Goal: Find specific page/section: Find specific page/section

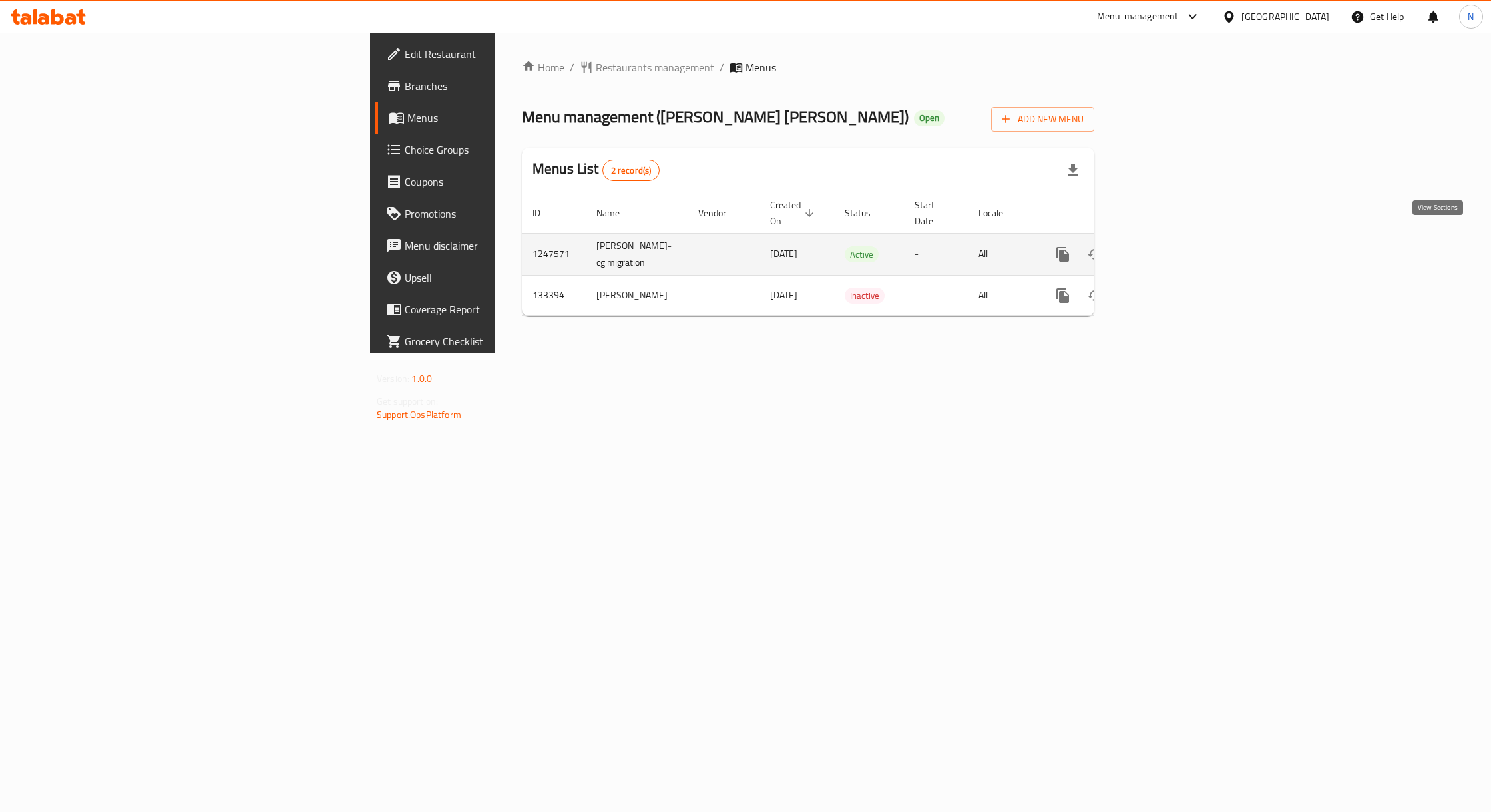
click at [1167, 246] on icon "enhanced table" at bounding box center [1159, 254] width 16 height 16
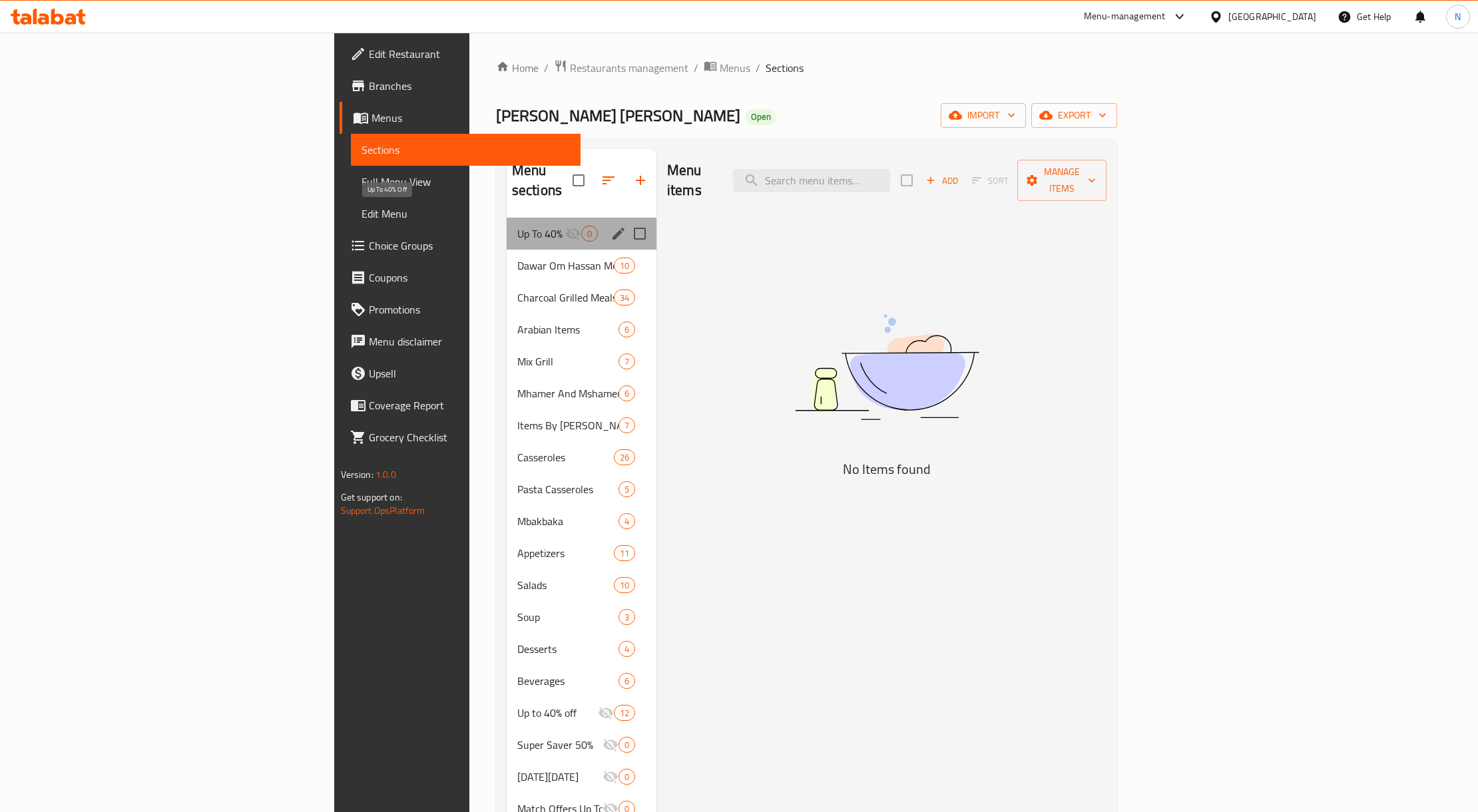
click at [517, 226] on span "Up To 40% Off" at bounding box center [541, 234] width 48 height 16
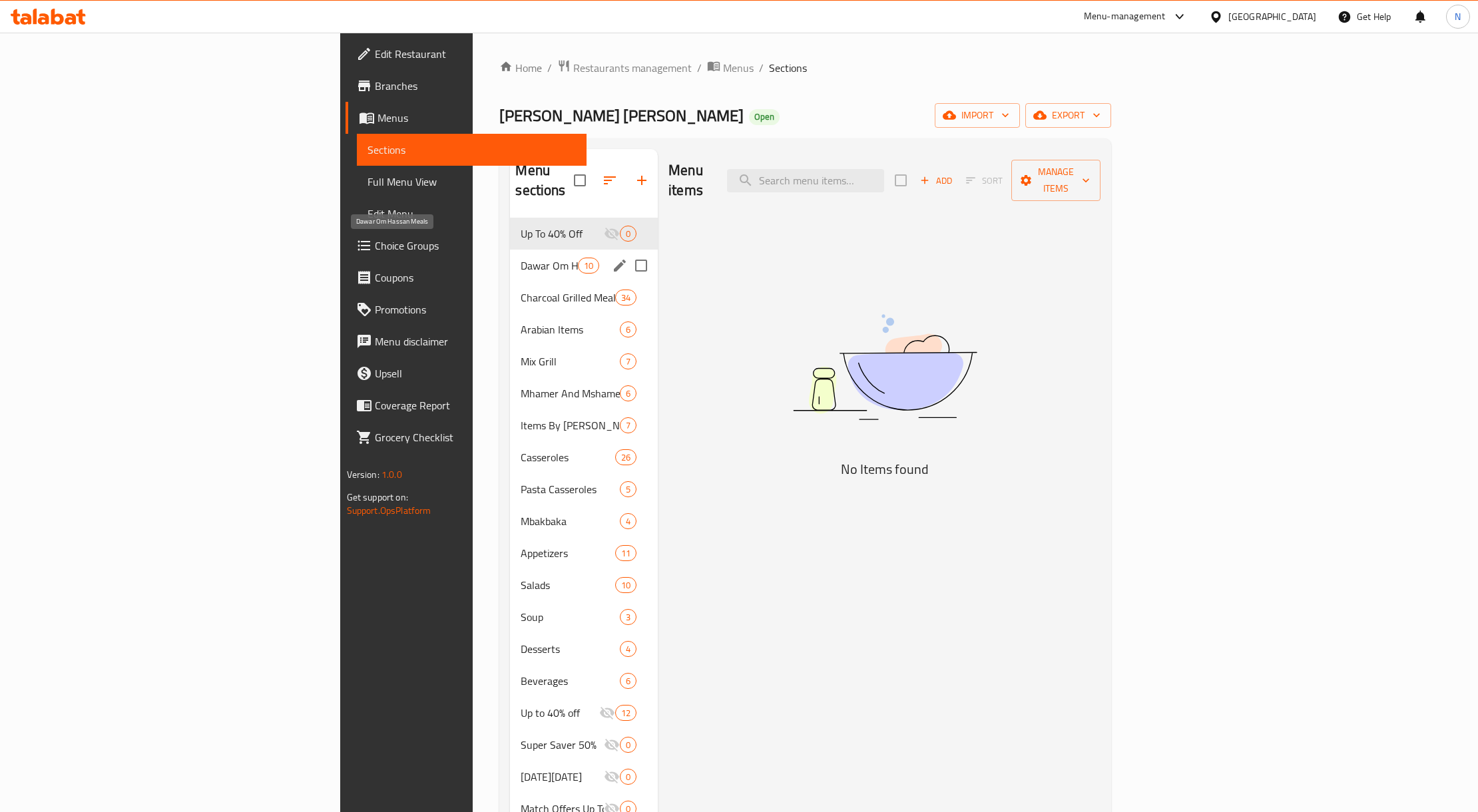
click at [520, 258] on span "Dawar Om Hassan Meals" at bounding box center [548, 266] width 56 height 16
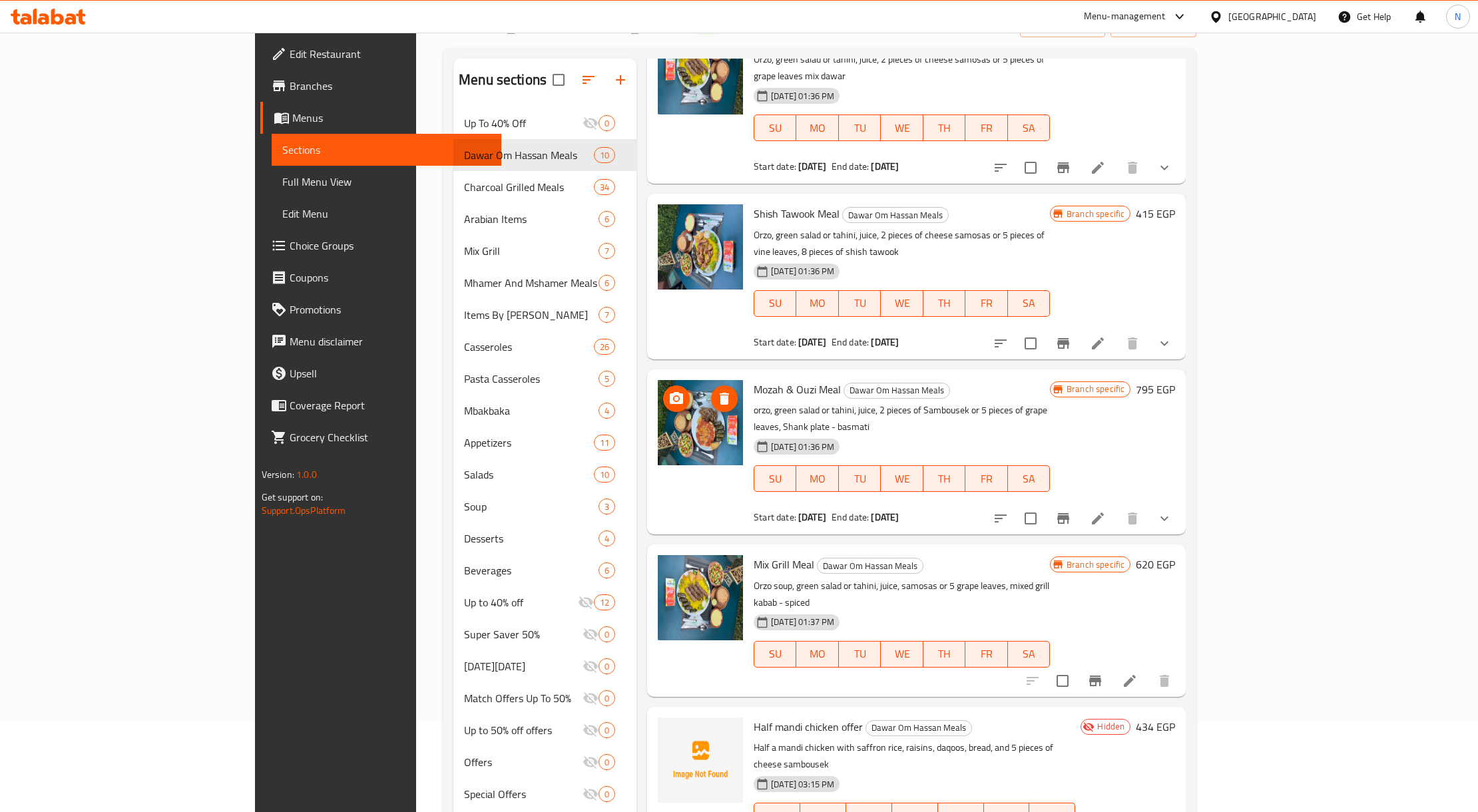
scroll to position [187, 0]
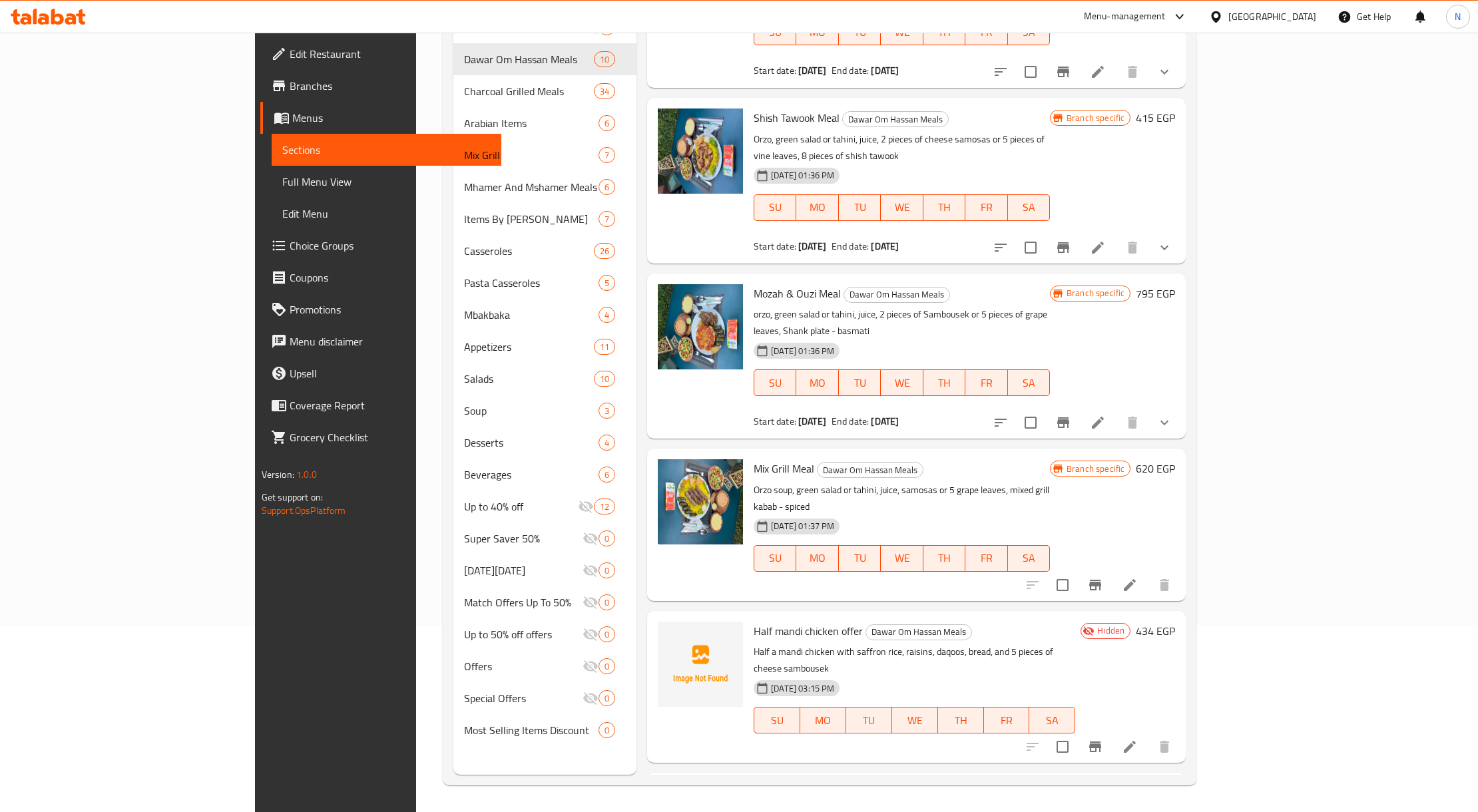
click at [748, 675] on div "[DATE] 03:15 PM" at bounding box center [790, 688] width 83 height 27
drag, startPoint x: 706, startPoint y: 544, endPoint x: 802, endPoint y: 546, distance: 96.0
click at [802, 675] on div "[DATE] 03:15 PM" at bounding box center [790, 688] width 83 height 27
click at [753, 643] on p "Half a mandi chicken with saffron rice, raisins, daqoos, bread, and 5 pieces of…" at bounding box center [914, 660] width 321 height 33
click at [753, 621] on span "Half mandi chicken offer" at bounding box center [808, 631] width 109 height 20
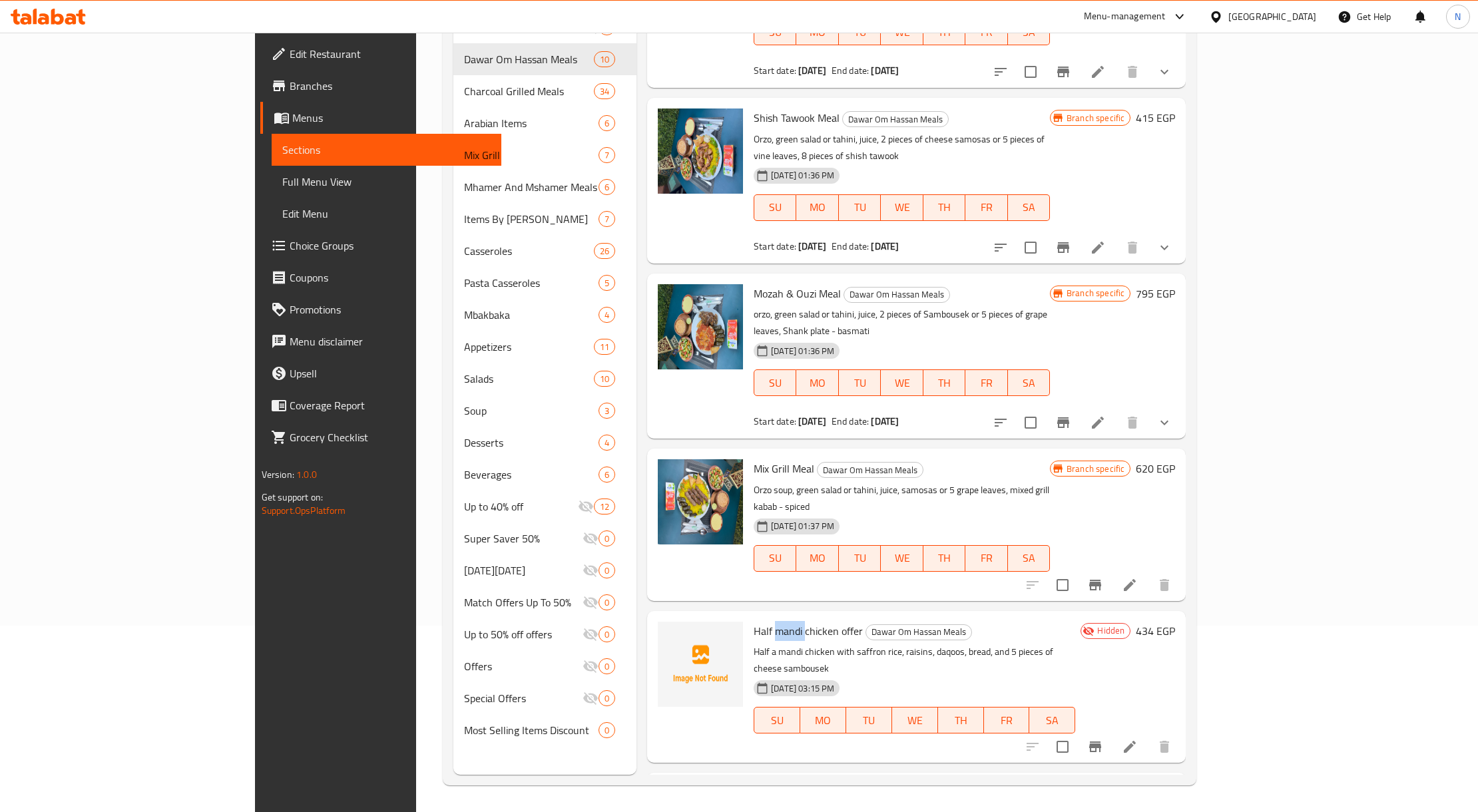
click at [753, 621] on span "Half mandi chicken offer" at bounding box center [808, 631] width 109 height 20
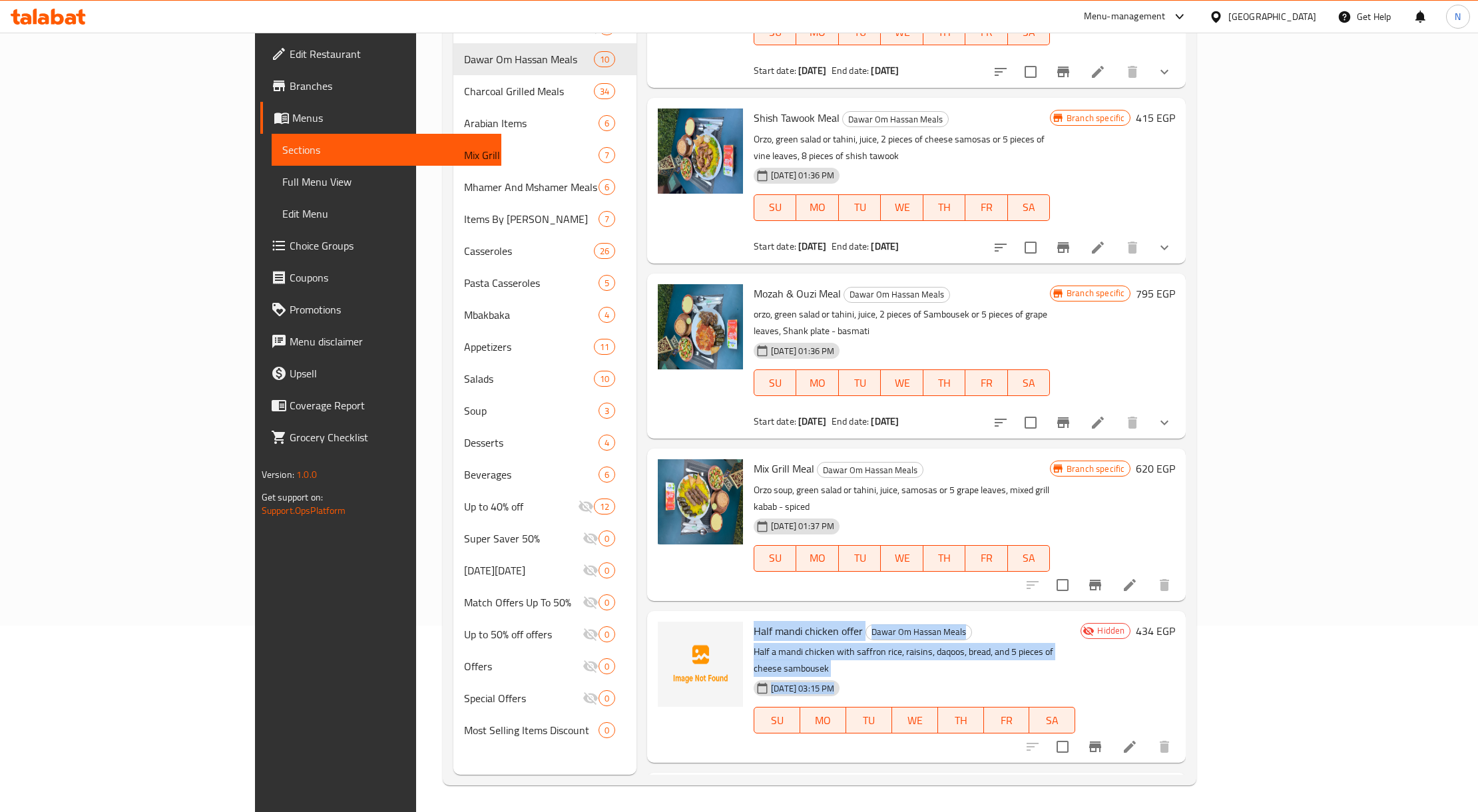
drag, startPoint x: 727, startPoint y: 511, endPoint x: 733, endPoint y: 544, distance: 33.5
click at [748, 616] on div "Half mandi chicken offer Dawar Om Hassan Meals Half a mandi chicken with saffro…" at bounding box center [914, 686] width 332 height 141
click at [1011, 675] on div "07-09-2025 03:15 PM SU MO TU WE TH FR SA" at bounding box center [914, 710] width 332 height 72
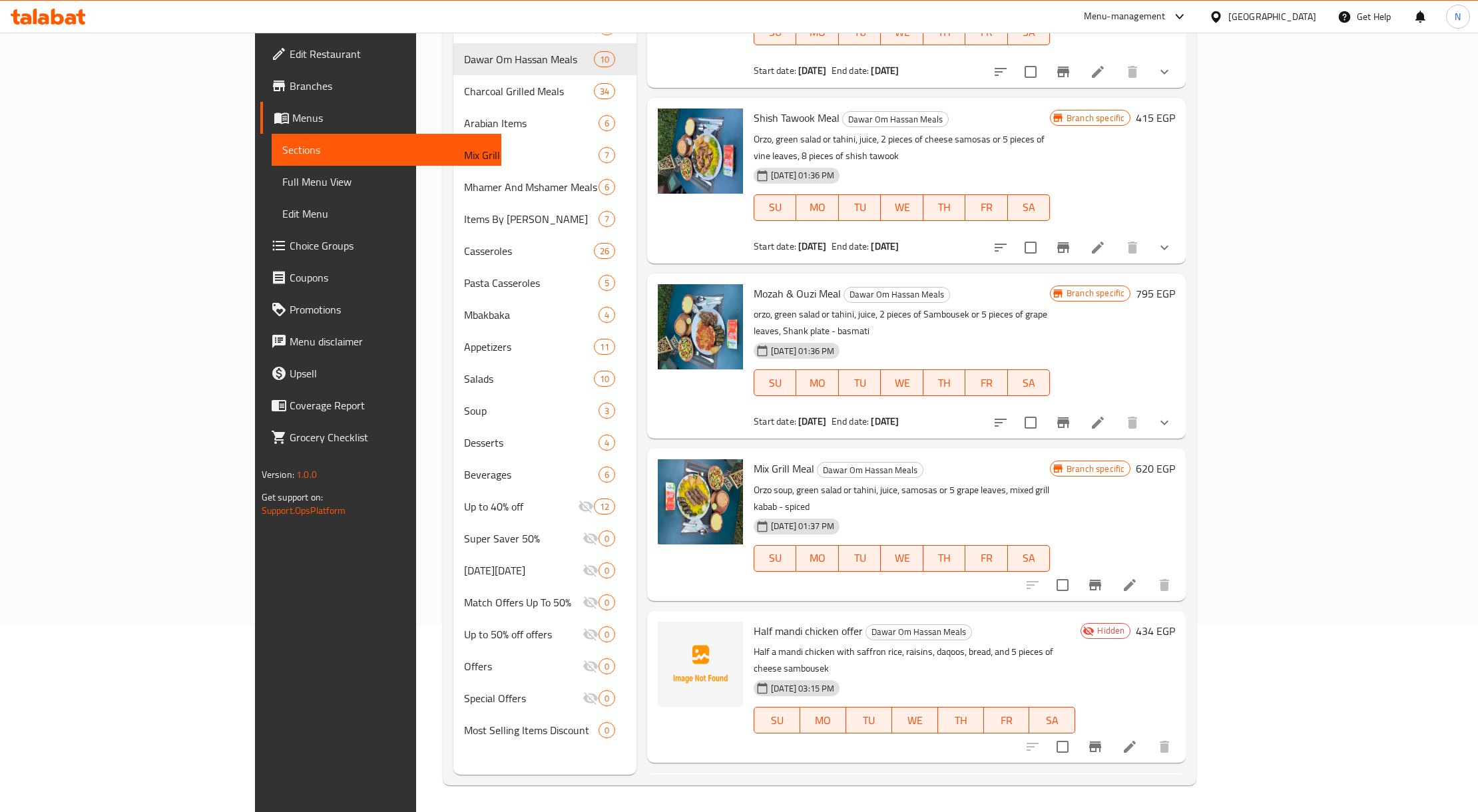
click at [753, 643] on p "Half a mandi chicken with saffron rice, raisins, daqoos, bread, and 5 pieces of…" at bounding box center [914, 660] width 321 height 33
drag, startPoint x: 709, startPoint y: 535, endPoint x: 826, endPoint y: 539, distance: 117.1
click at [826, 643] on p "Half a mandi chicken with saffron rice, raisins, daqoos, bread, and 5 pieces of…" at bounding box center [914, 660] width 321 height 33
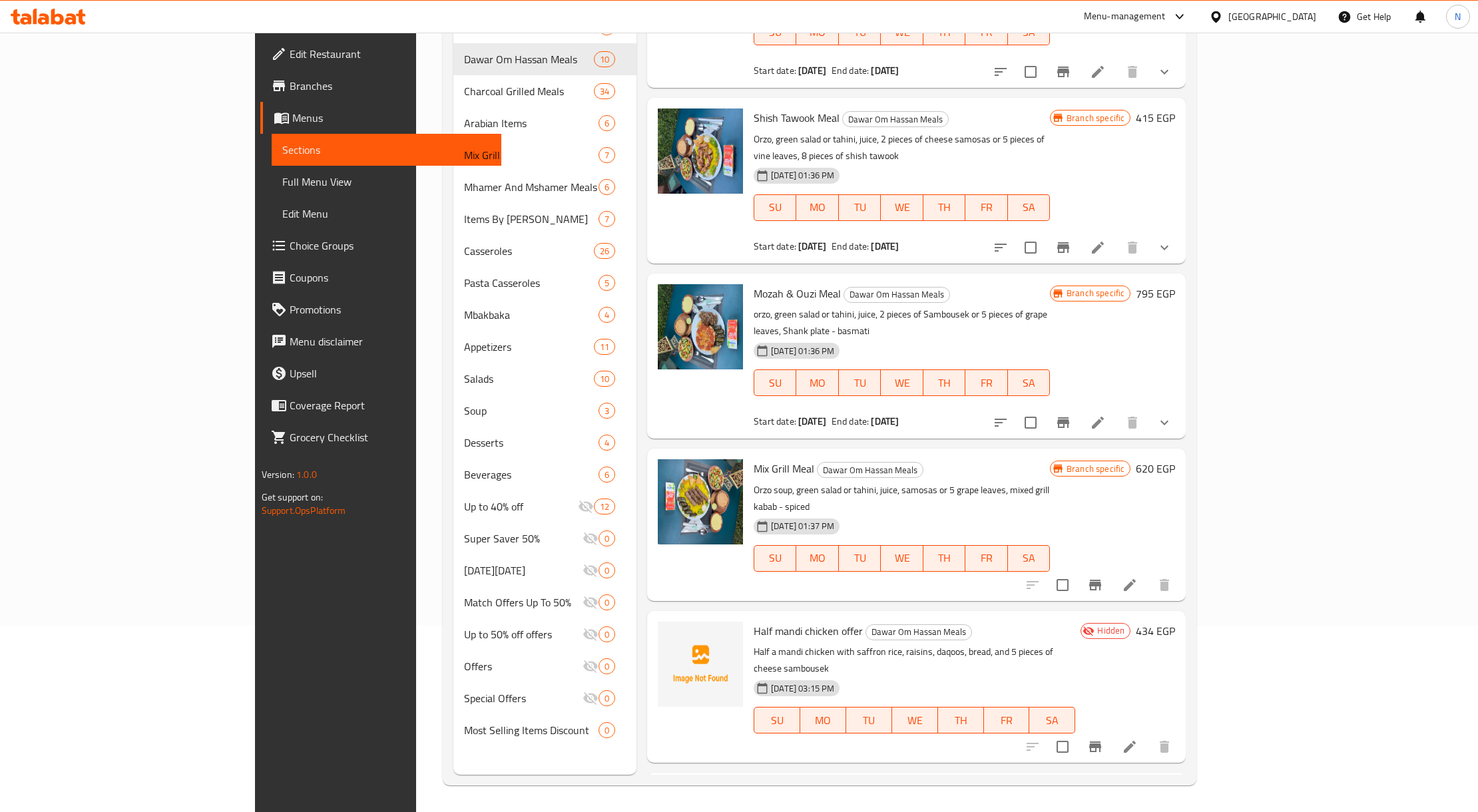
click at [972, 643] on p "Half a mandi chicken with saffron rice, raisins, daqoos, bread, and 5 pieces of…" at bounding box center [914, 660] width 321 height 33
click at [973, 643] on p "Half a mandi chicken with saffron rice, raisins, daqoos, bread, and 5 pieces of…" at bounding box center [914, 660] width 321 height 33
click at [755, 621] on span "Half mandi chicken offer" at bounding box center [808, 631] width 109 height 20
drag, startPoint x: 732, startPoint y: 628, endPoint x: 731, endPoint y: 547, distance: 81.0
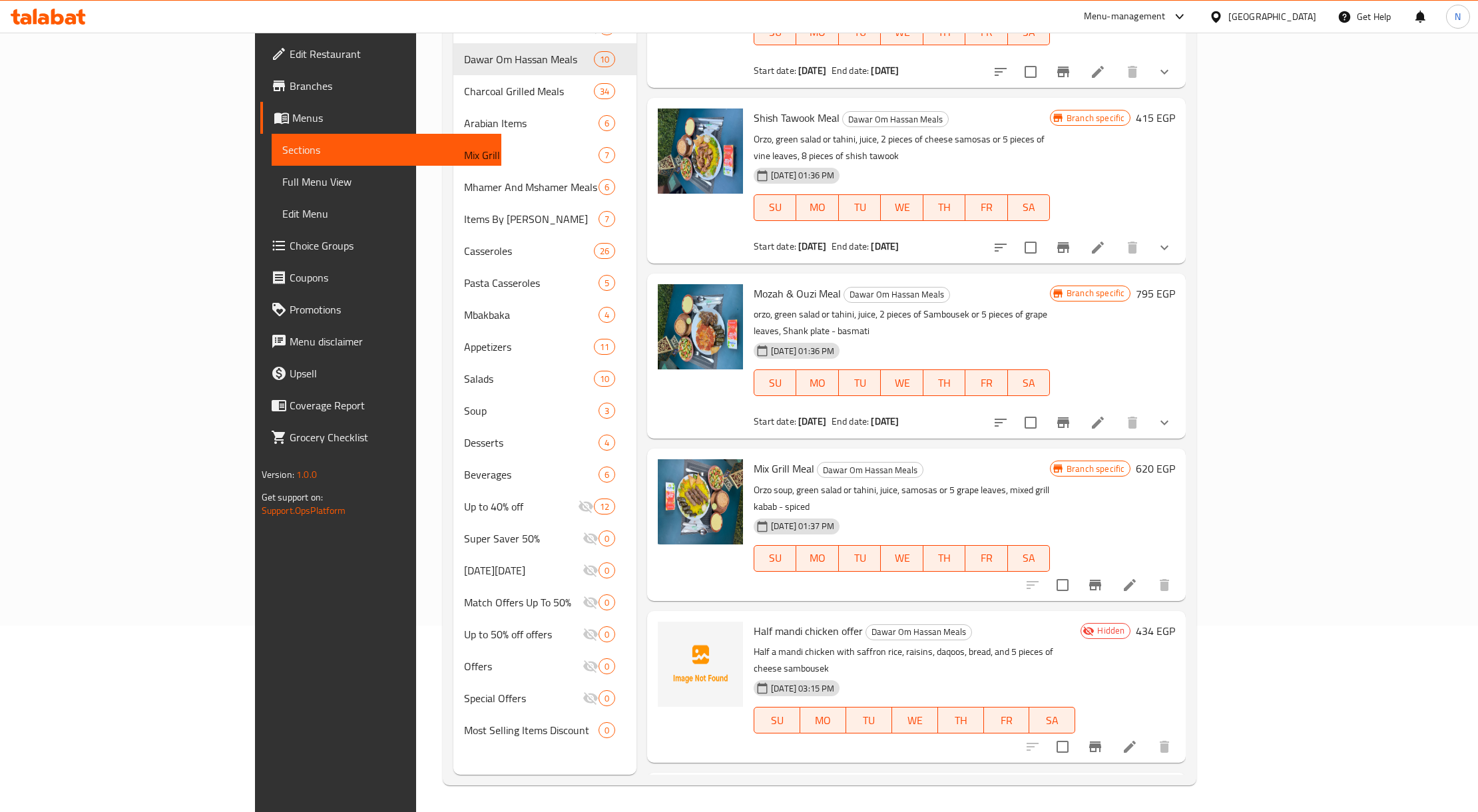
click at [731, 628] on div "Half mandi chicken offer Dawar Om Hassan Meals Half a mandi chicken with saffro…" at bounding box center [916, 686] width 538 height 152
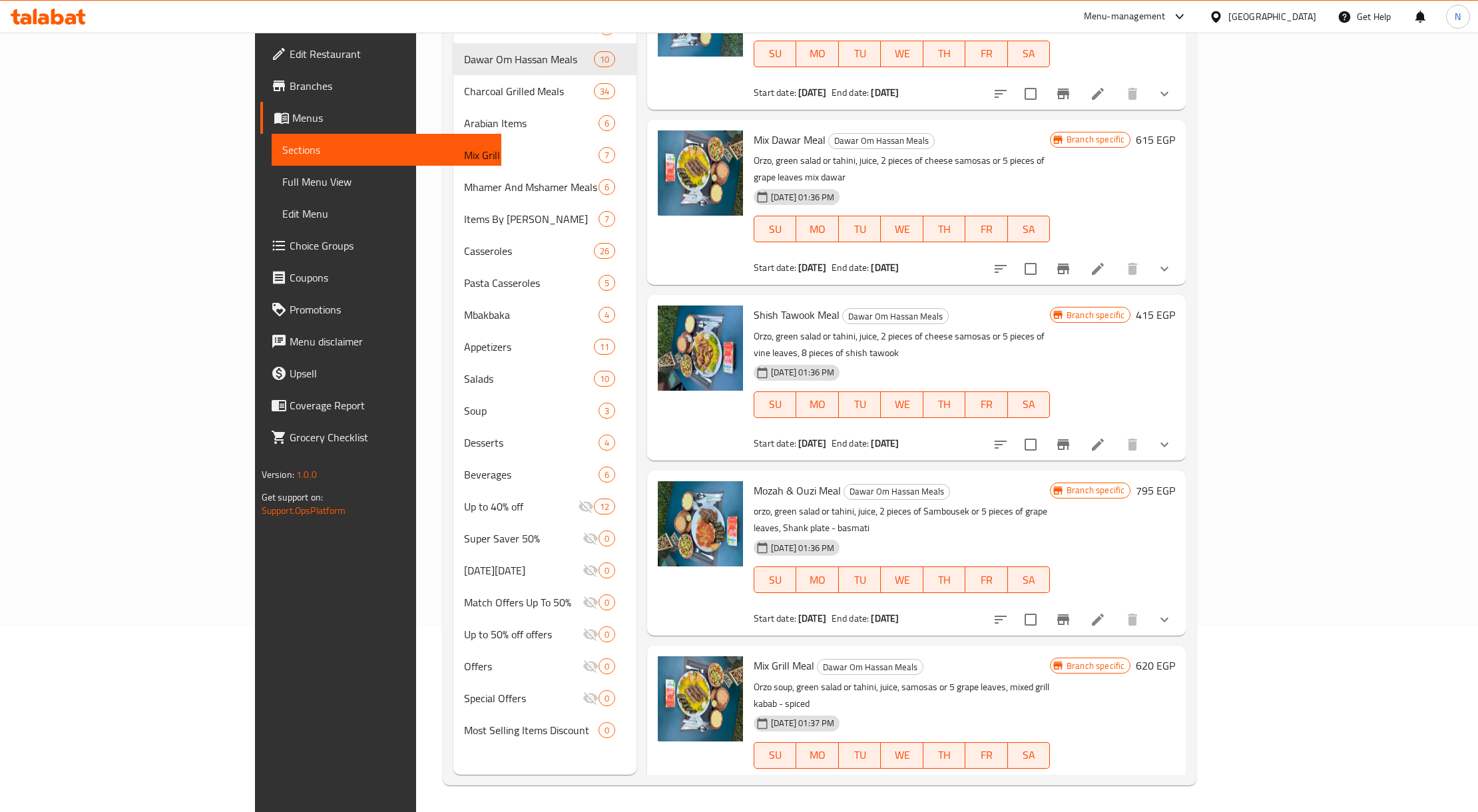
scroll to position [754, 0]
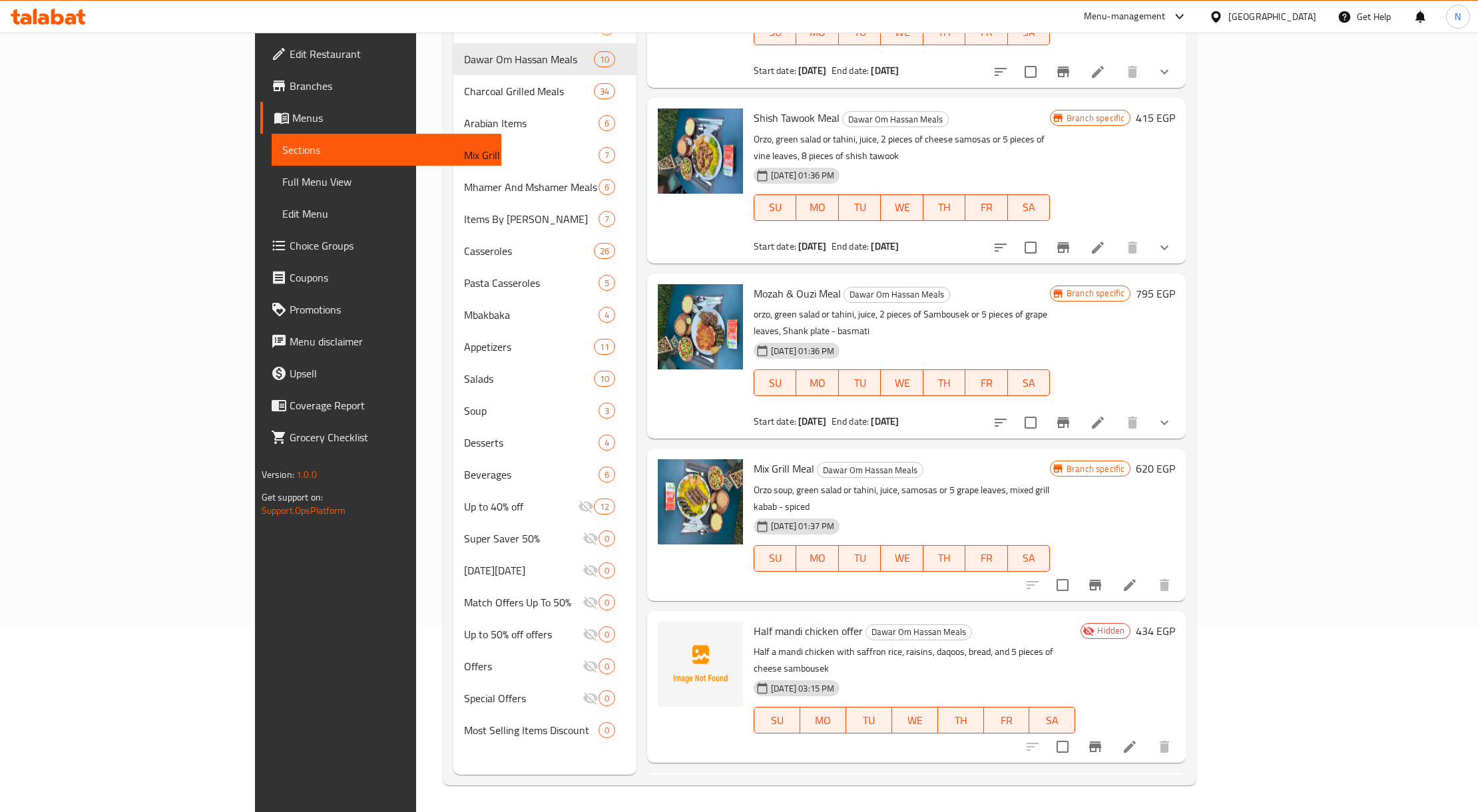
click at [753, 621] on span "Half mandi chicken offer" at bounding box center [808, 631] width 109 height 20
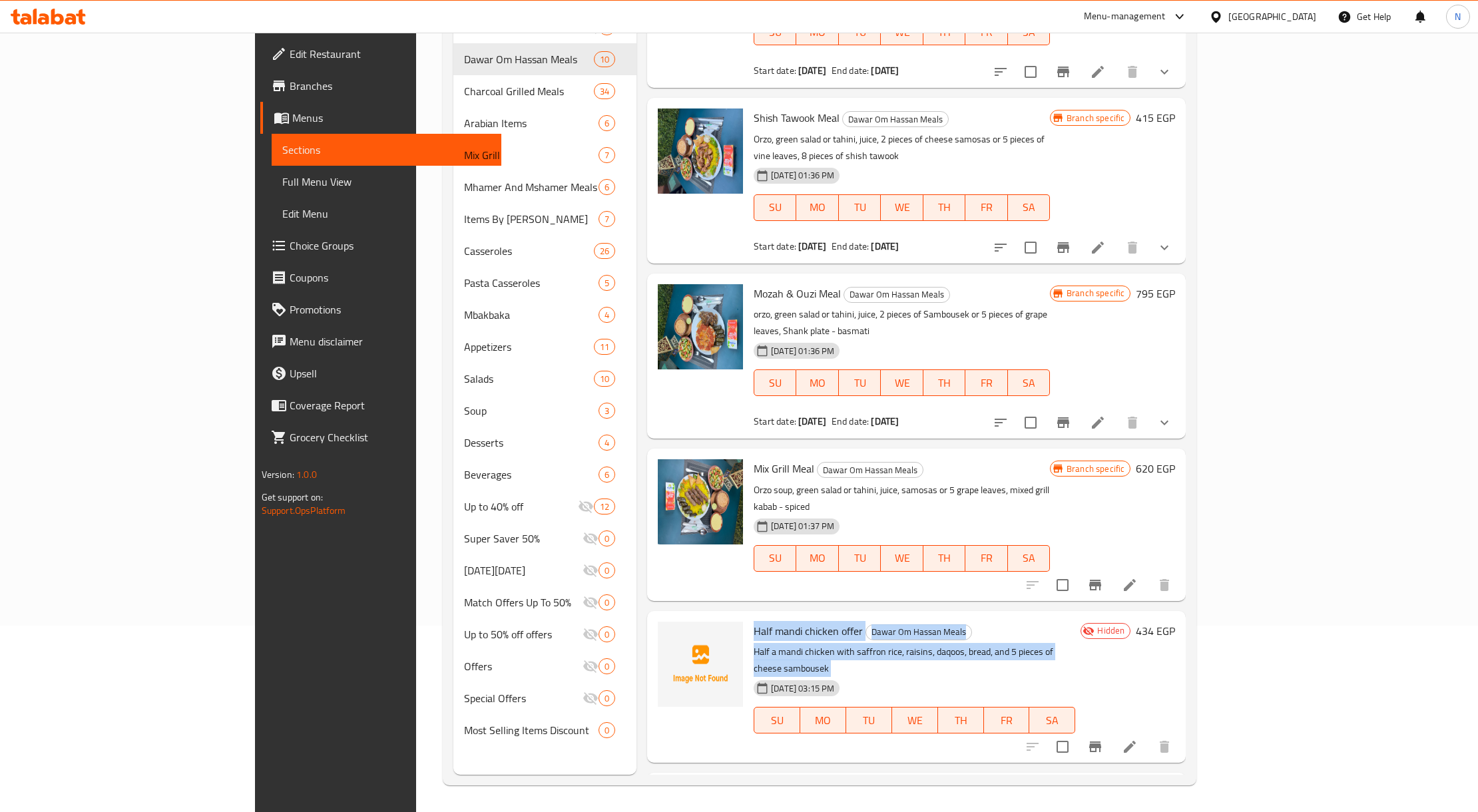
drag, startPoint x: 717, startPoint y: 511, endPoint x: 768, endPoint y: 534, distance: 55.9
click at [768, 616] on div "Half mandi chicken offer Dawar Om Hassan Meals Half a mandi chicken with saffro…" at bounding box center [914, 686] width 332 height 141
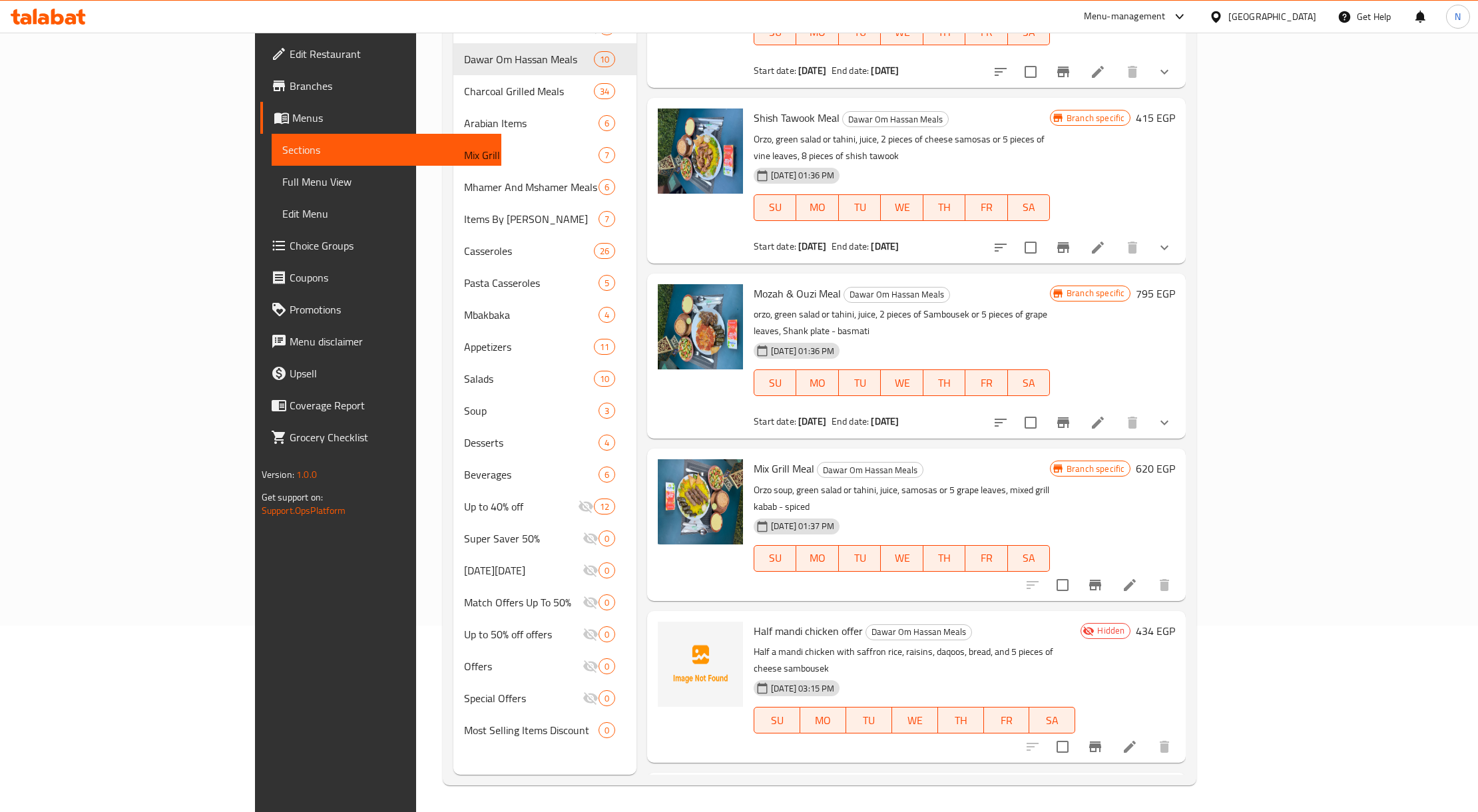
drag, startPoint x: 1239, startPoint y: 560, endPoint x: 1289, endPoint y: 558, distance: 50.0
click at [1080, 675] on div "07-09-2025 03:15 PM SU MO TU WE TH FR SA" at bounding box center [914, 710] width 332 height 72
click at [720, 645] on div "Menu items Add Sort Manage items Kabab & Kofta Meal Dawar Om Hassan Meals Orzo …" at bounding box center [911, 368] width 549 height 812
click at [753, 783] on span "Chicken Kabsa offer" at bounding box center [798, 793] width 88 height 20
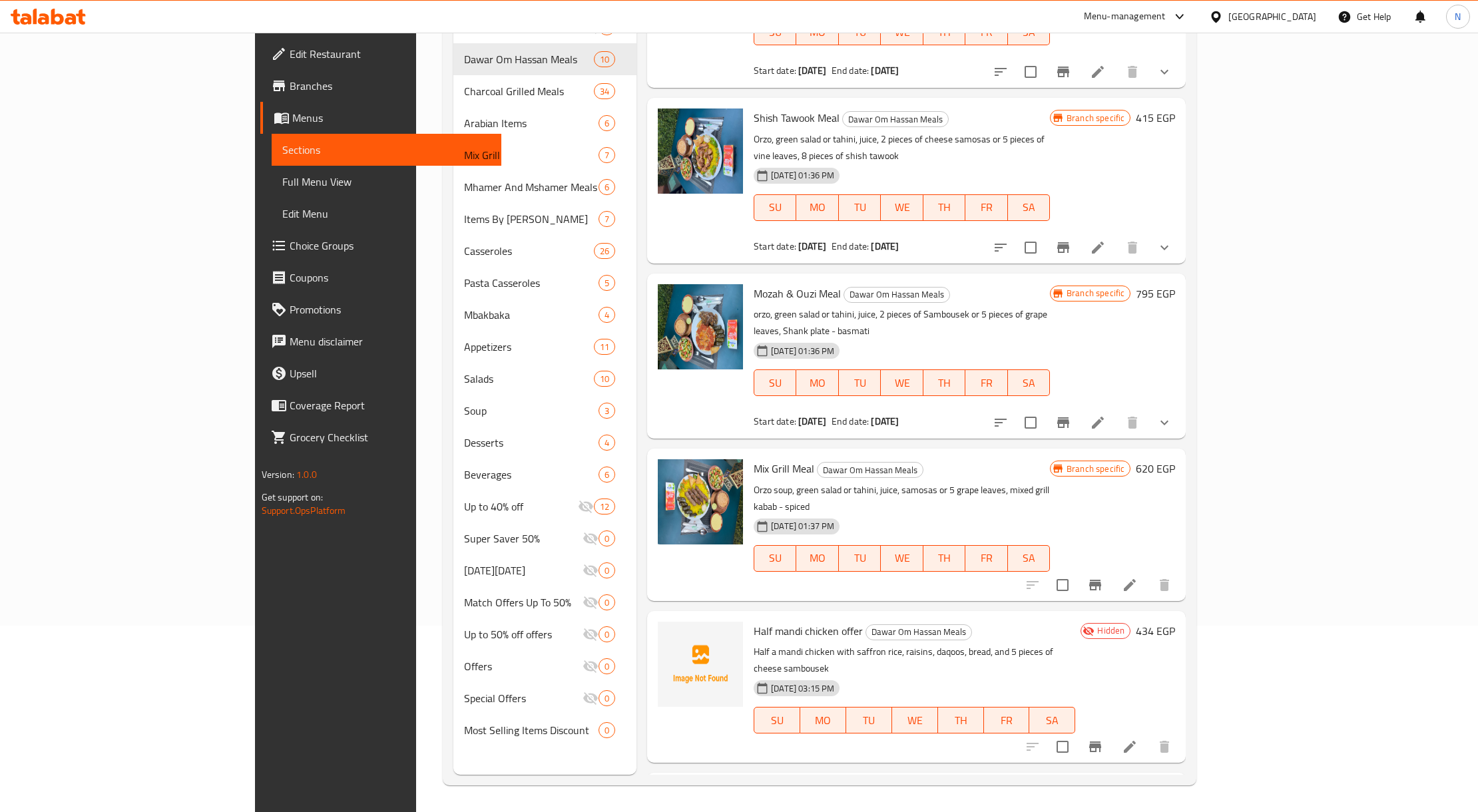
drag, startPoint x: 720, startPoint y: 660, endPoint x: 743, endPoint y: 680, distance: 30.5
click at [753, 806] on p "Half a chicken Kabsa with Kabsa rice, raisins, daqoos, bread, and 5 pieces of c…" at bounding box center [914, 823] width 321 height 33
drag, startPoint x: 716, startPoint y: 684, endPoint x: 755, endPoint y: 606, distance: 87.2
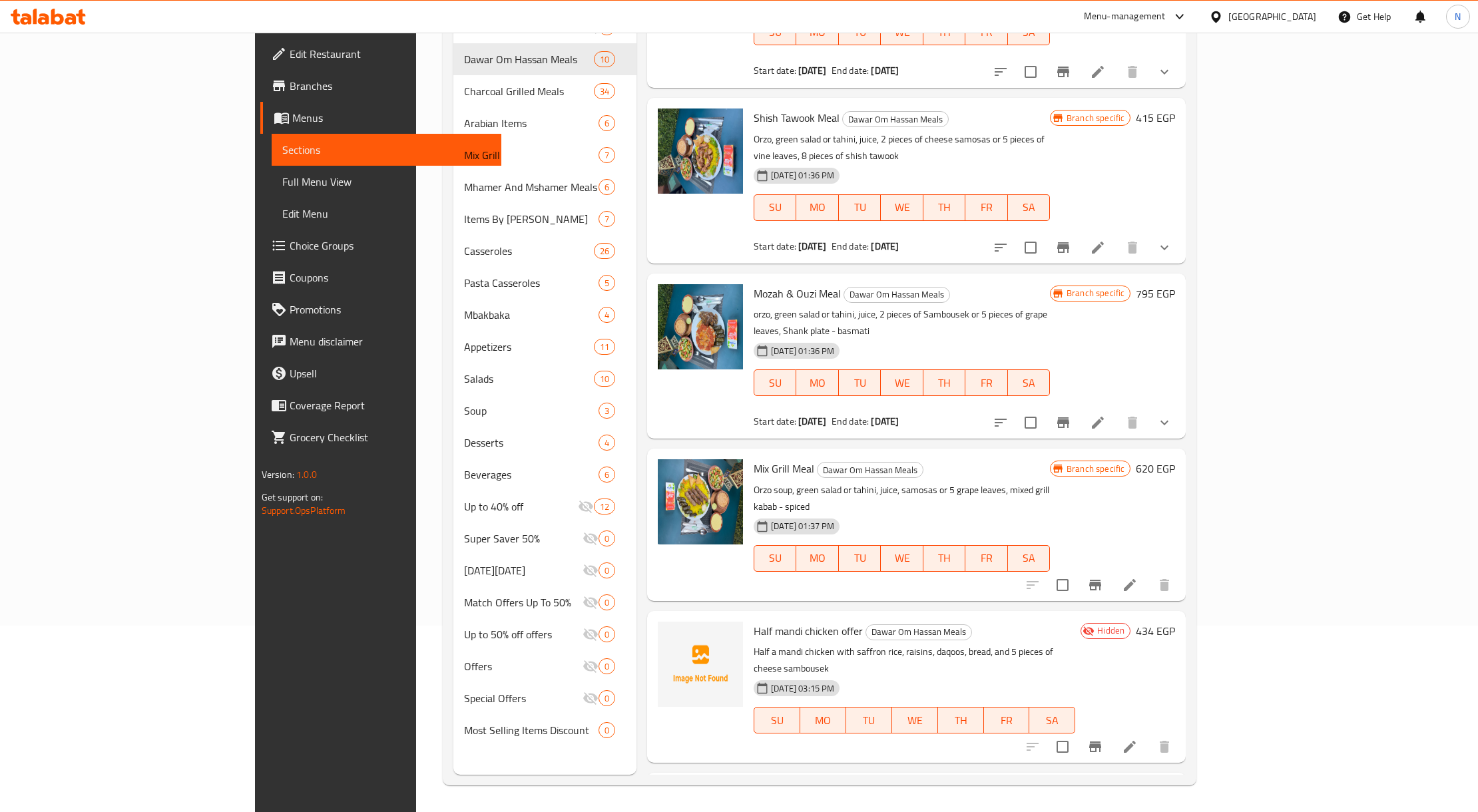
click at [851, 806] on p "Half a chicken Kabsa with Kabsa rice, raisins, daqoos, bread, and 5 pieces of c…" at bounding box center [914, 823] width 321 height 33
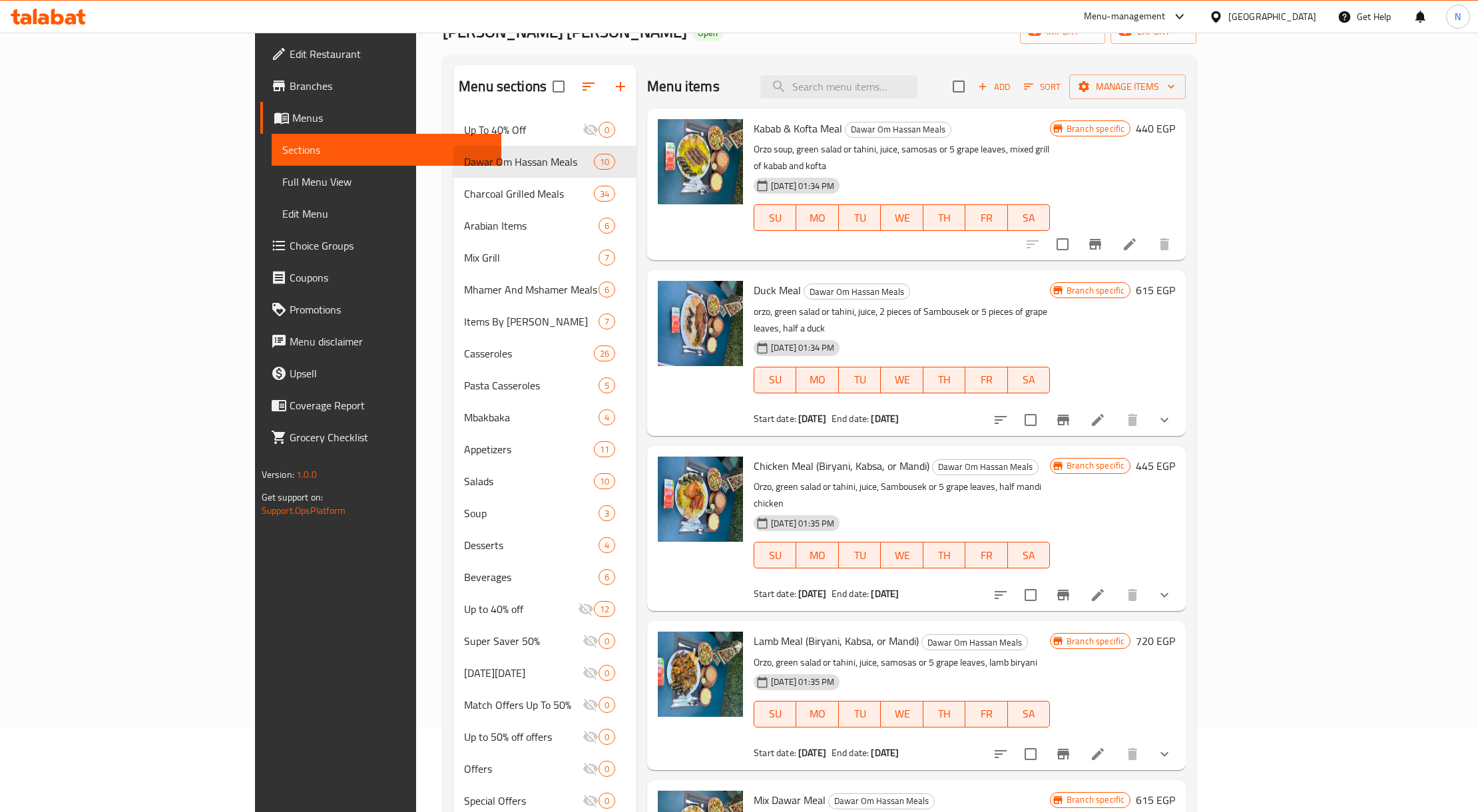
scroll to position [0, 0]
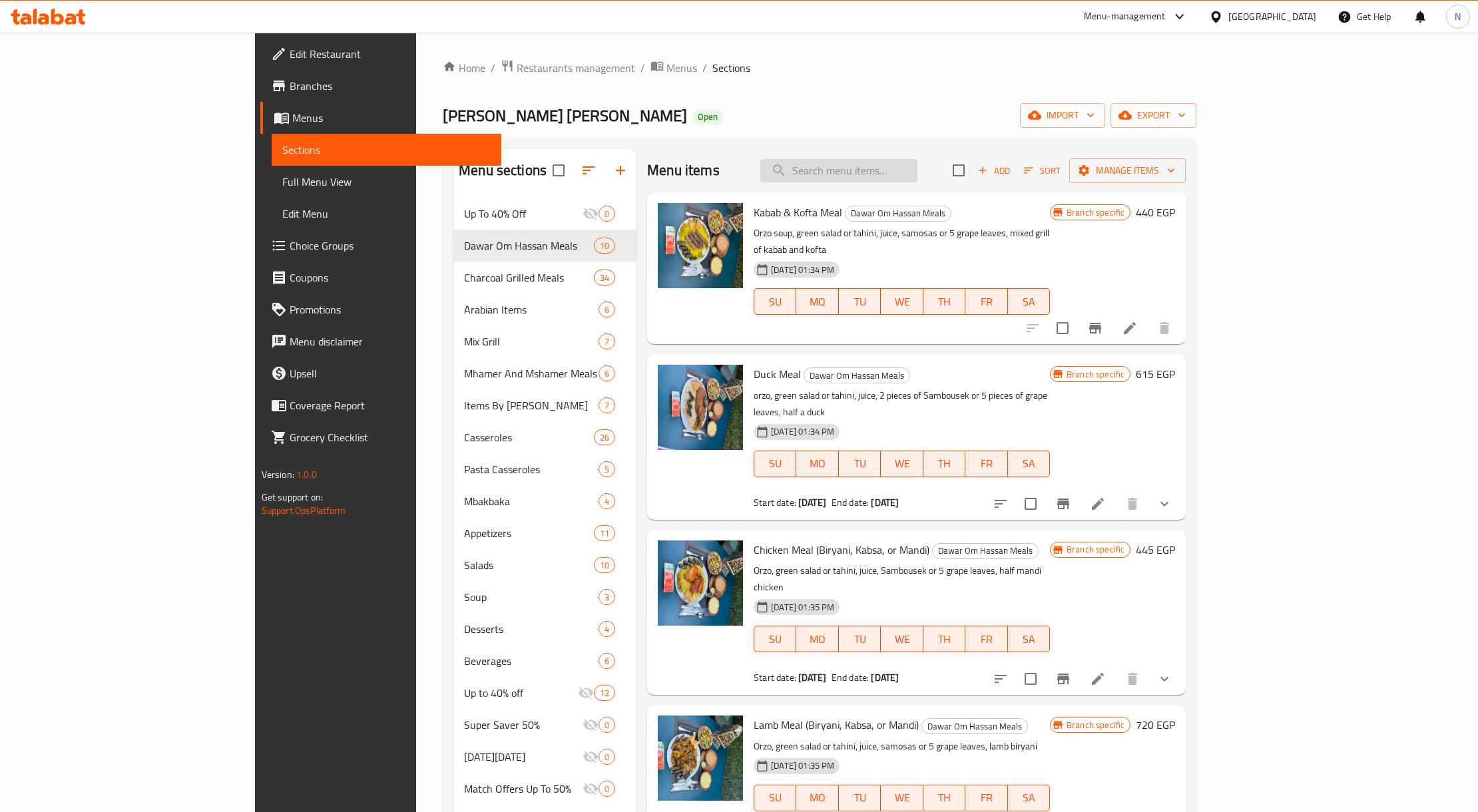
click at [917, 177] on input "search" at bounding box center [838, 171] width 157 height 23
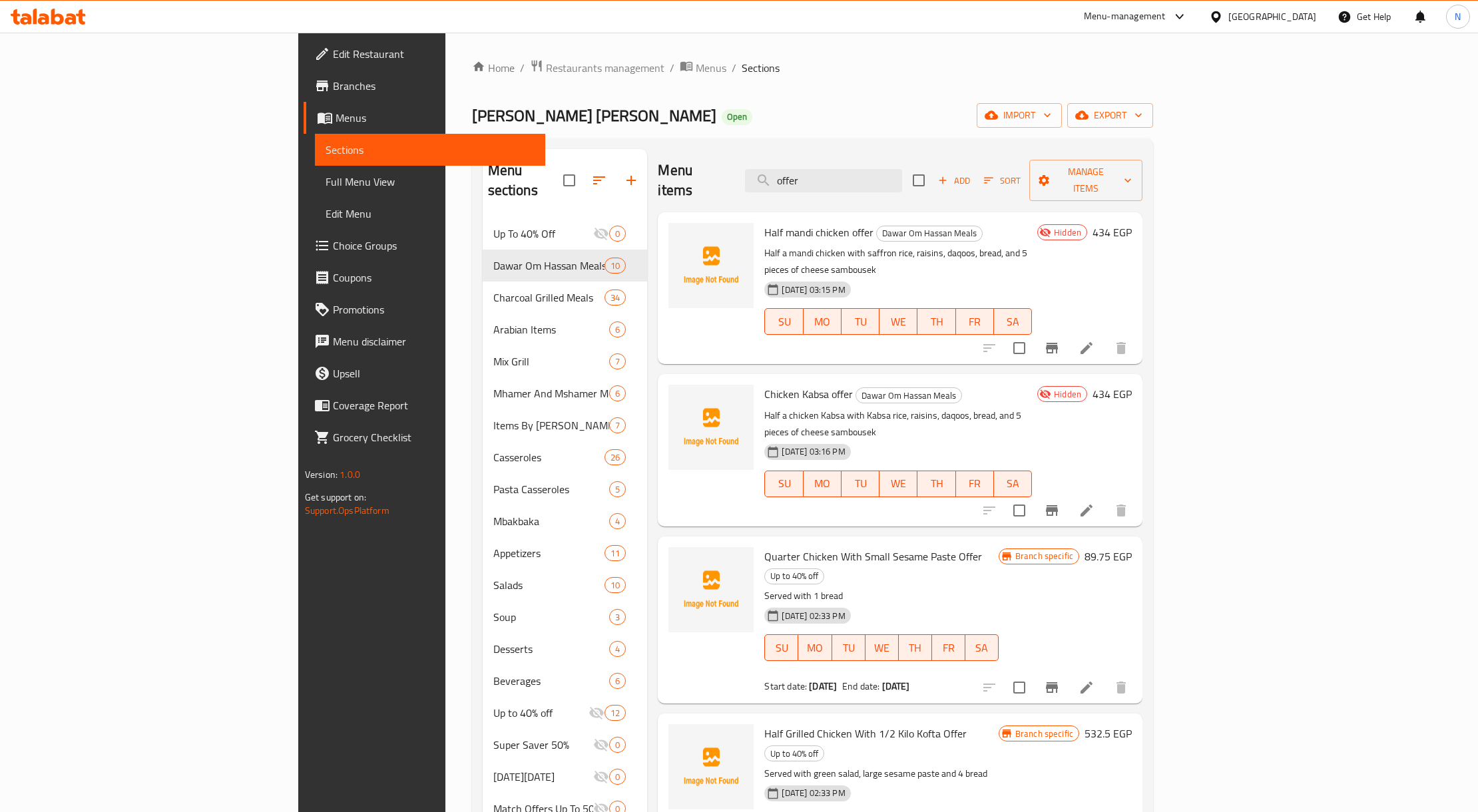
click at [764, 245] on p "Half a mandi chicken with saffron rice, raisins, daqoos, bread, and 5 pieces of…" at bounding box center [898, 262] width 268 height 33
click at [764, 384] on span "Chicken Kabsa offer" at bounding box center [808, 394] width 88 height 20
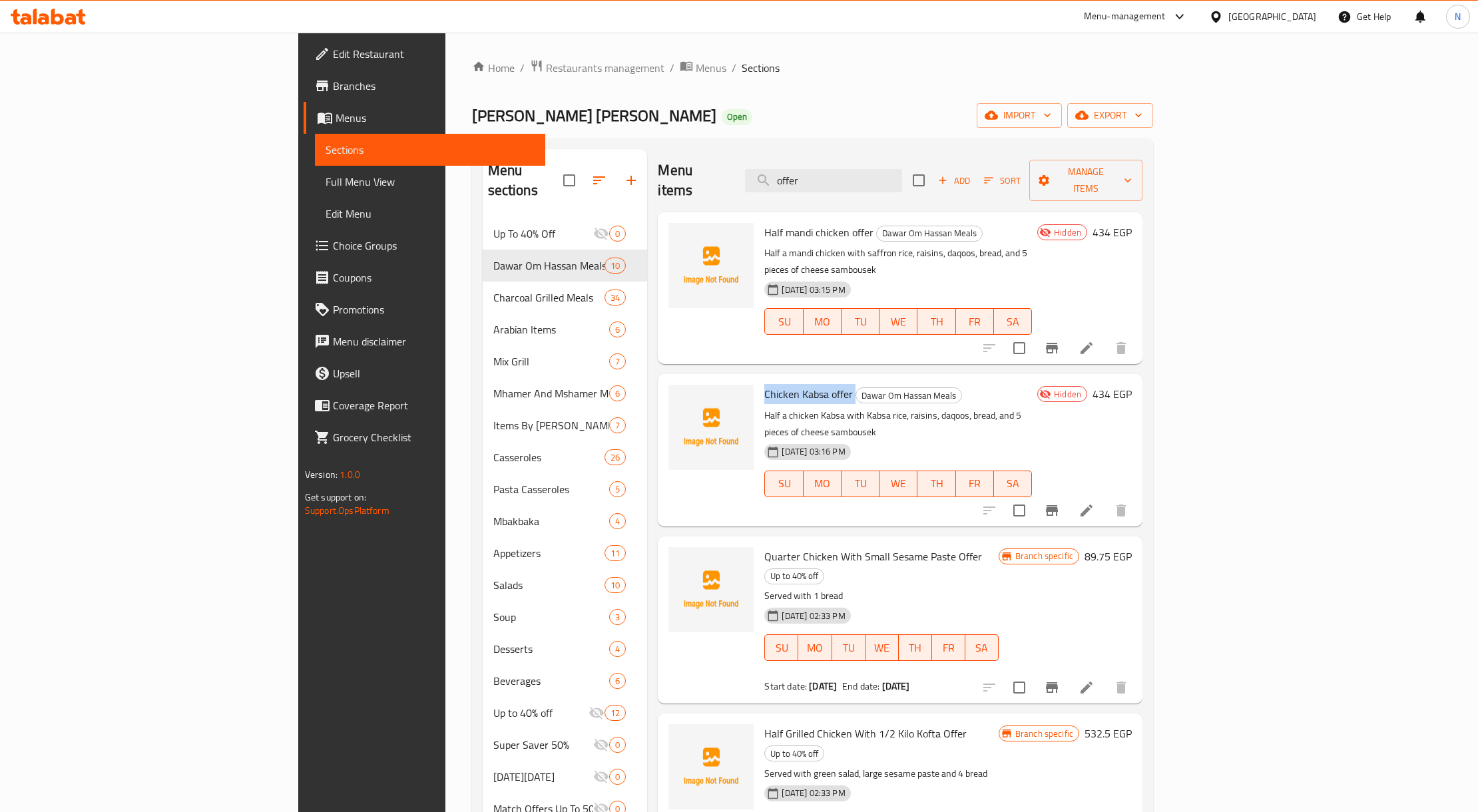
click at [764, 384] on span "Chicken Kabsa offer" at bounding box center [808, 394] width 88 height 20
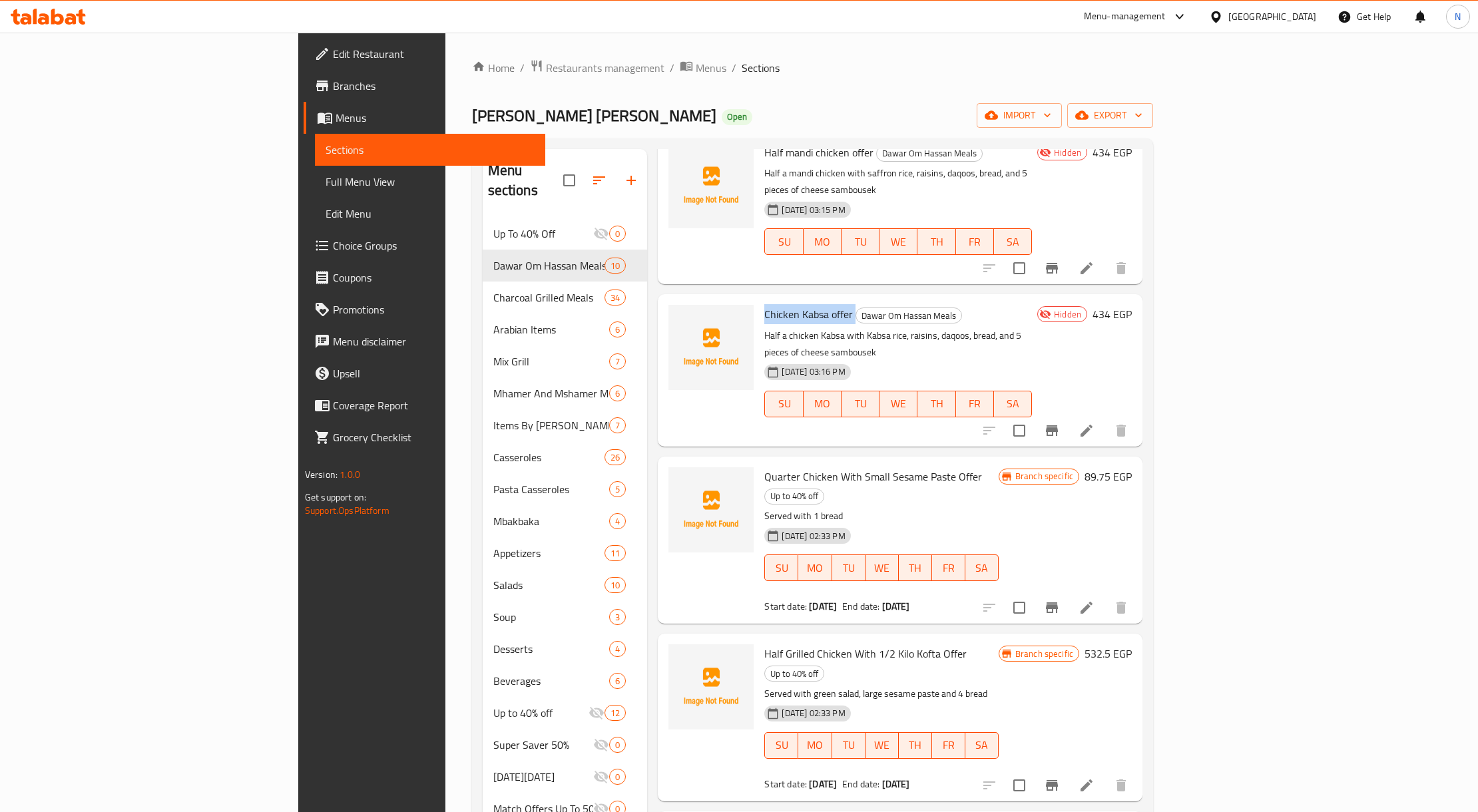
scroll to position [177, 0]
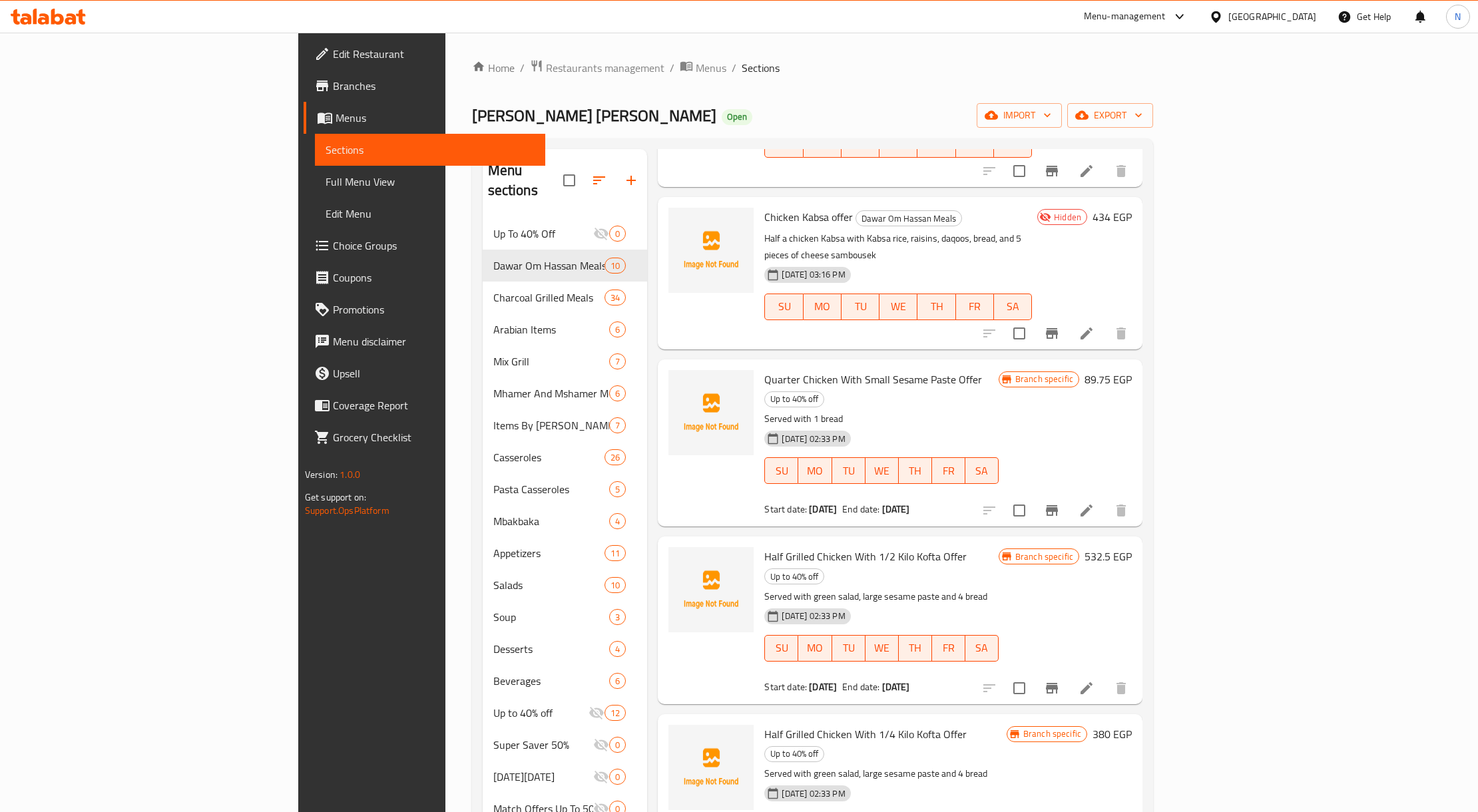
click at [759, 365] on div "Quarter Chicken With Small Sesame Paste Offer Up to 40% off Served with 1 bread…" at bounding box center [881, 443] width 244 height 157
click at [998, 370] on h6 "Quarter Chicken With Small Sesame Paste Offer Up to 40% off" at bounding box center [881, 389] width 234 height 37
click at [809, 500] on b "[DATE]" at bounding box center [823, 509] width 28 height 17
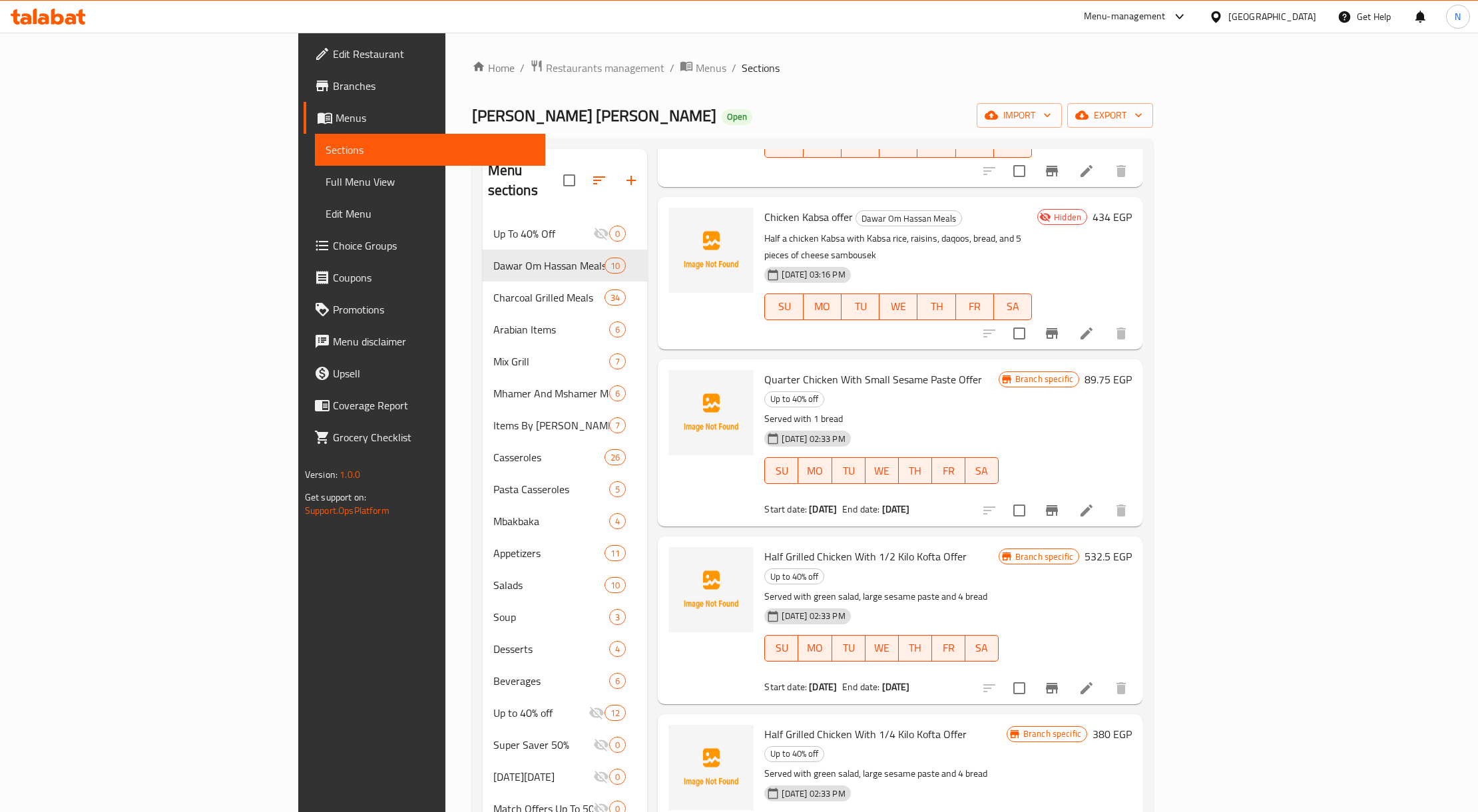
drag, startPoint x: 738, startPoint y: 434, endPoint x: 763, endPoint y: 440, distance: 25.7
click at [809, 500] on b "[DATE]" at bounding box center [823, 509] width 28 height 17
drag, startPoint x: 771, startPoint y: 440, endPoint x: 749, endPoint y: 434, distance: 22.8
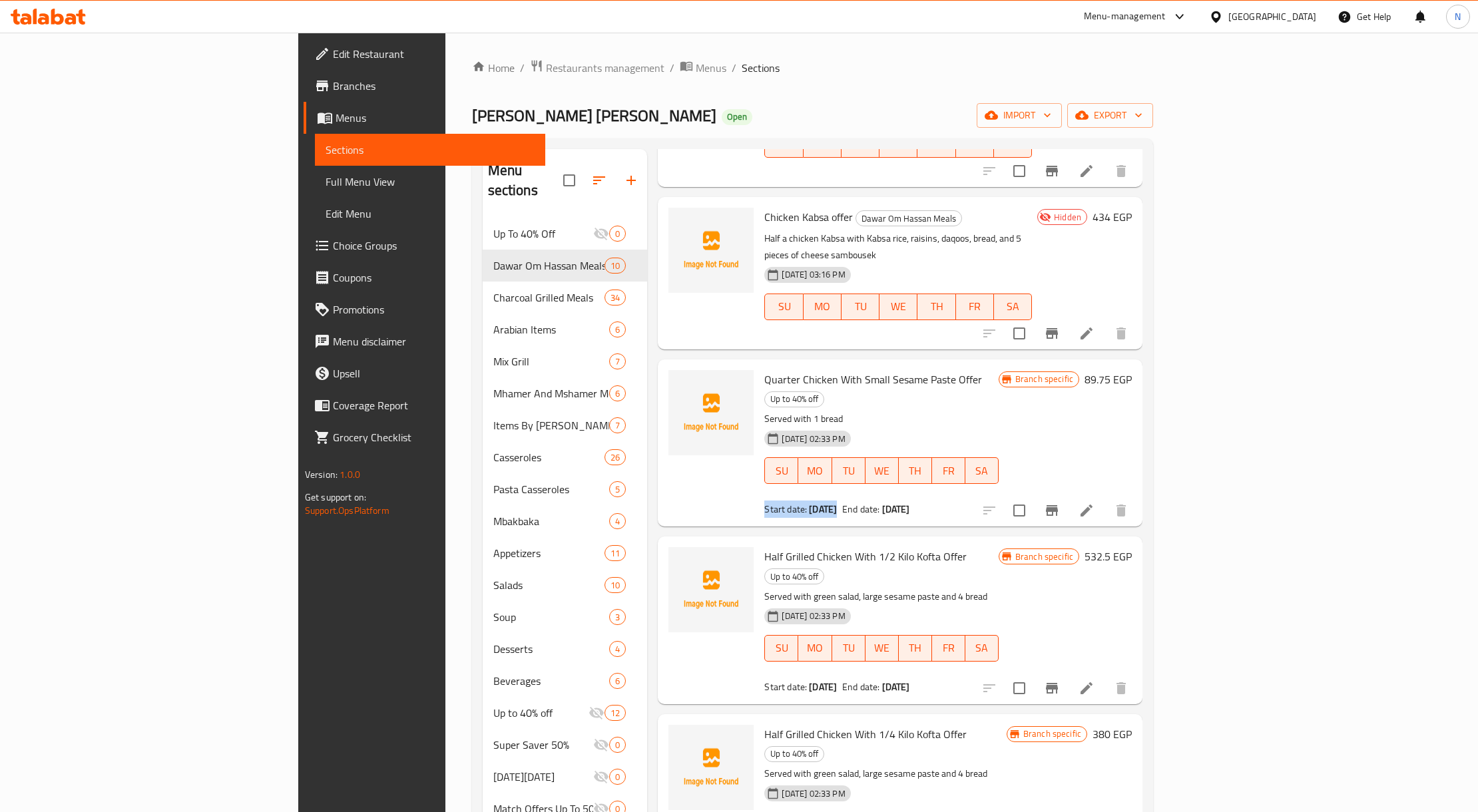
click at [809, 500] on b "[DATE]" at bounding box center [823, 509] width 28 height 17
click at [776, 609] on span "[DATE] 02:33 PM" at bounding box center [813, 615] width 74 height 13
drag, startPoint x: 709, startPoint y: 525, endPoint x: 725, endPoint y: 532, distance: 17.5
click at [764, 608] on div "[DATE] 02:33 PM" at bounding box center [807, 616] width 86 height 16
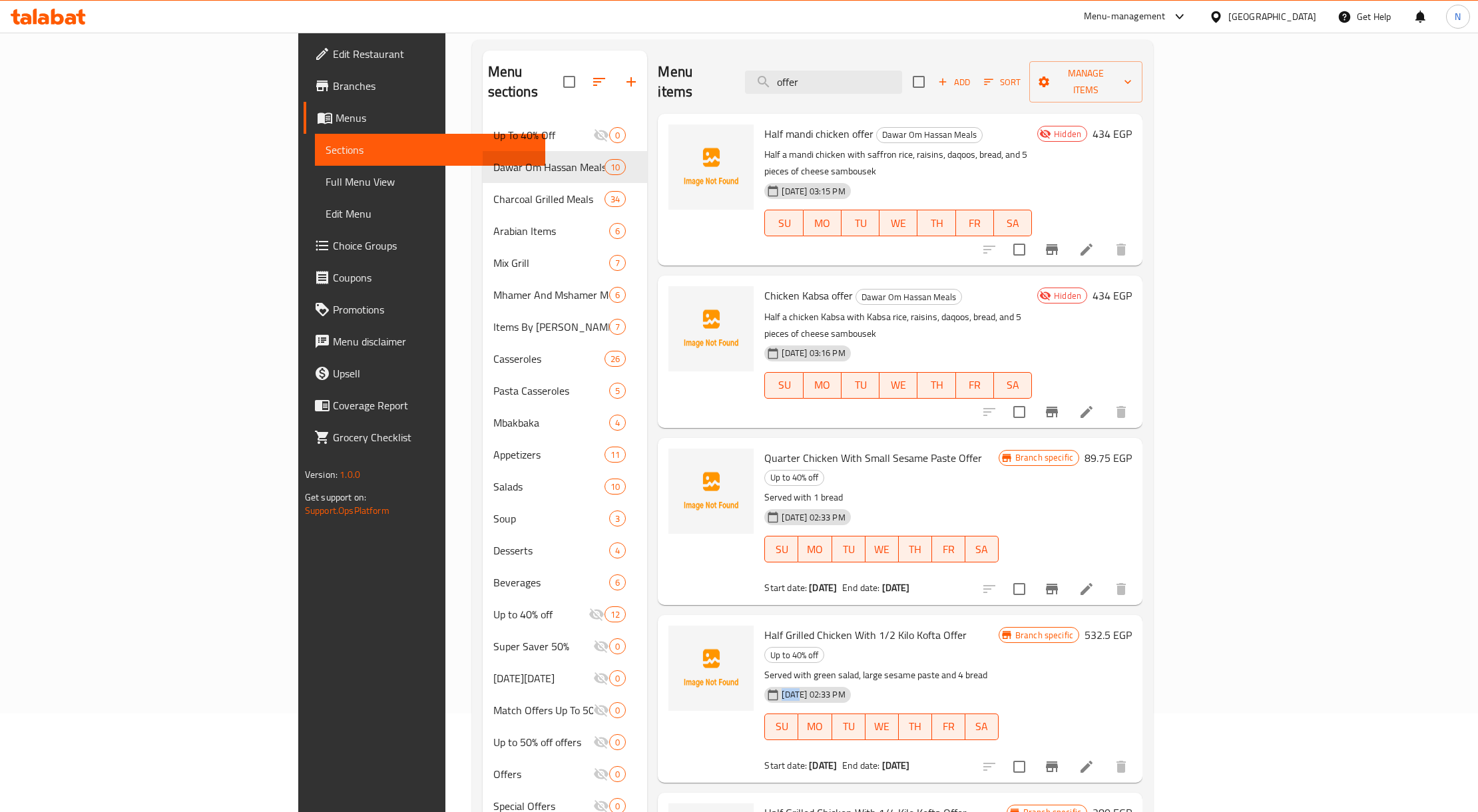
scroll to position [0, 0]
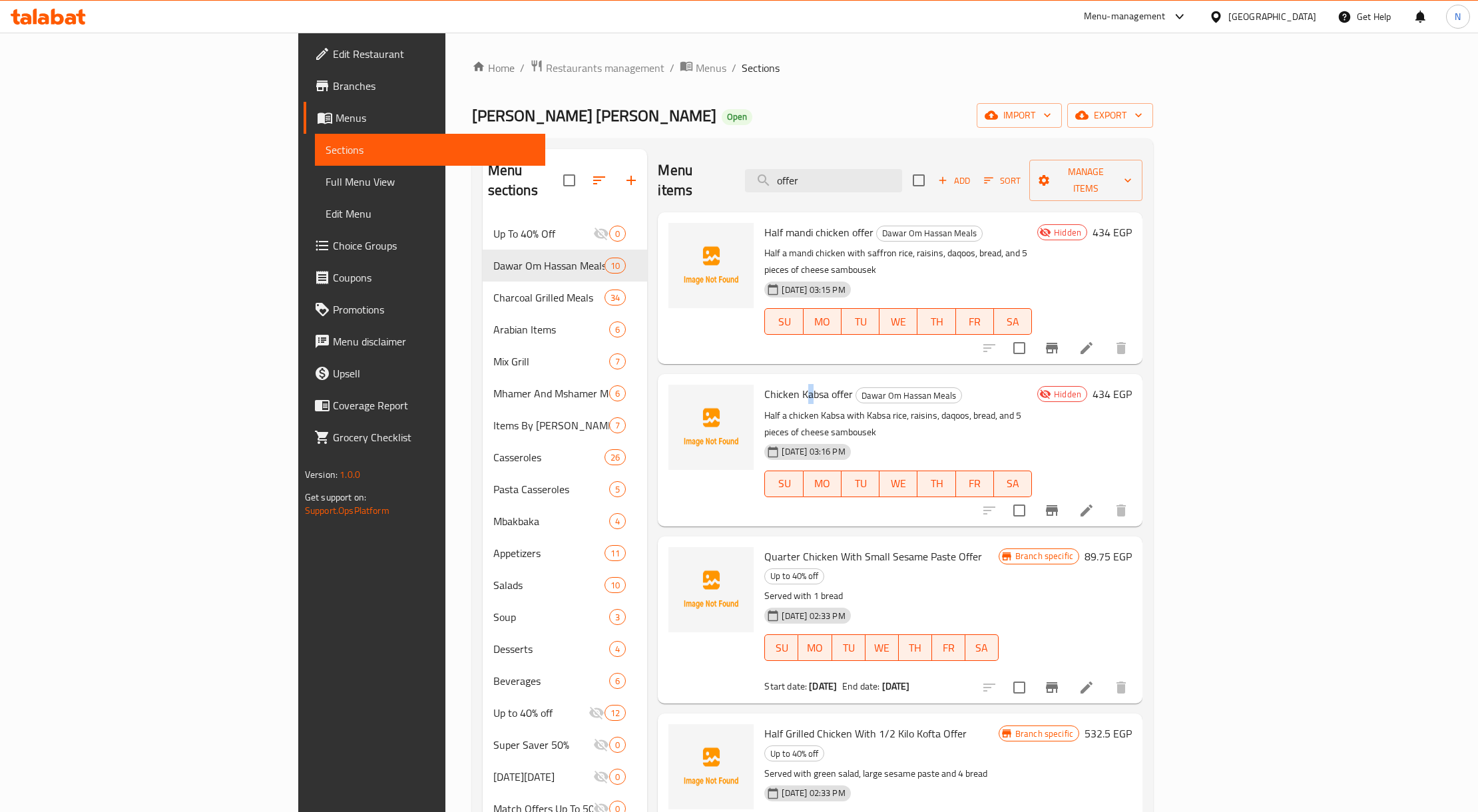
click at [764, 384] on span "Chicken Kabsa offer" at bounding box center [808, 394] width 88 height 20
click at [776, 445] on span "[DATE] 03:16 PM" at bounding box center [813, 451] width 74 height 13
click at [972, 184] on div "Menu items offer Add Sort Manage items" at bounding box center [900, 181] width 485 height 63
click at [902, 181] on input "offer" at bounding box center [823, 180] width 157 height 23
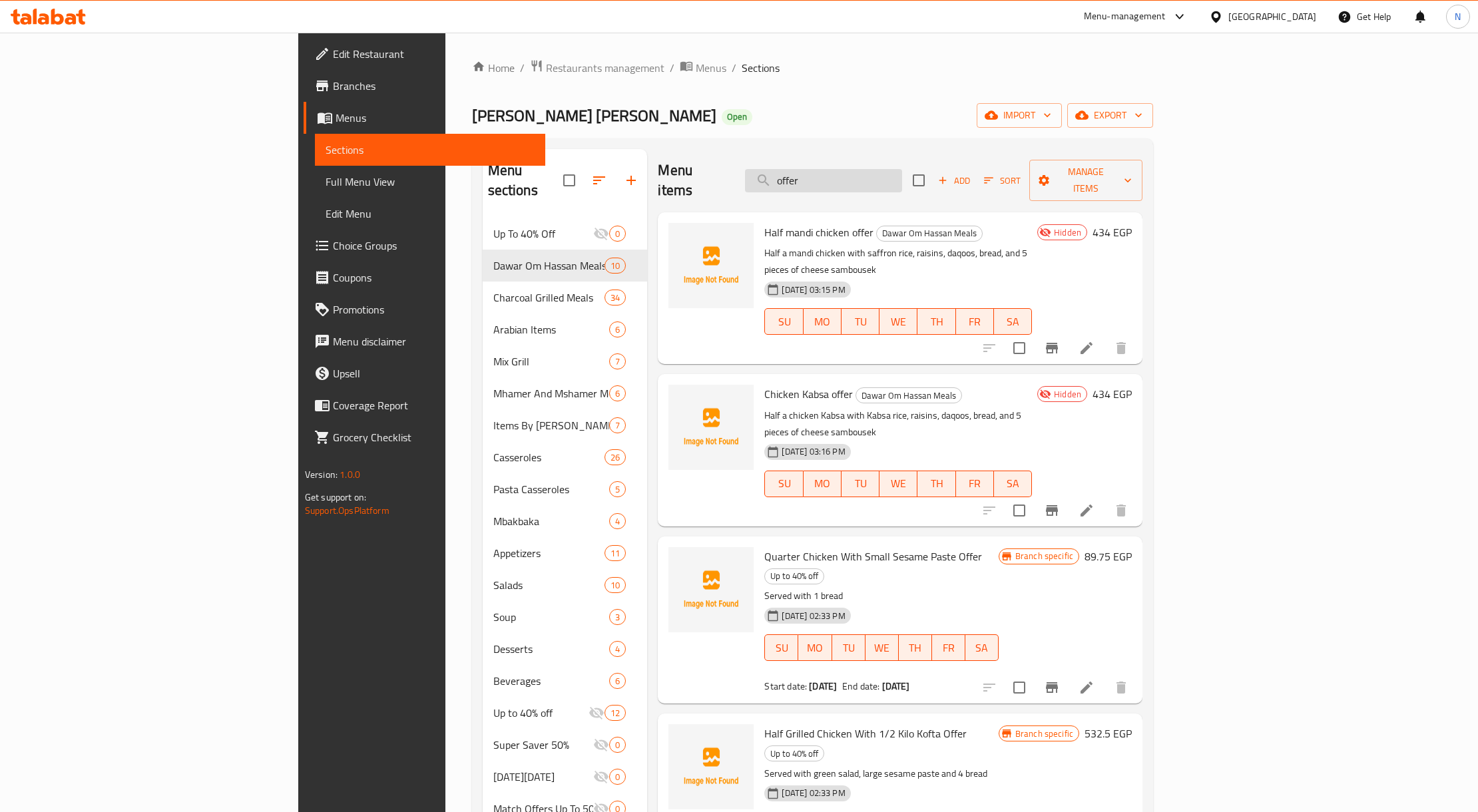
click at [902, 178] on input "offer" at bounding box center [823, 180] width 157 height 23
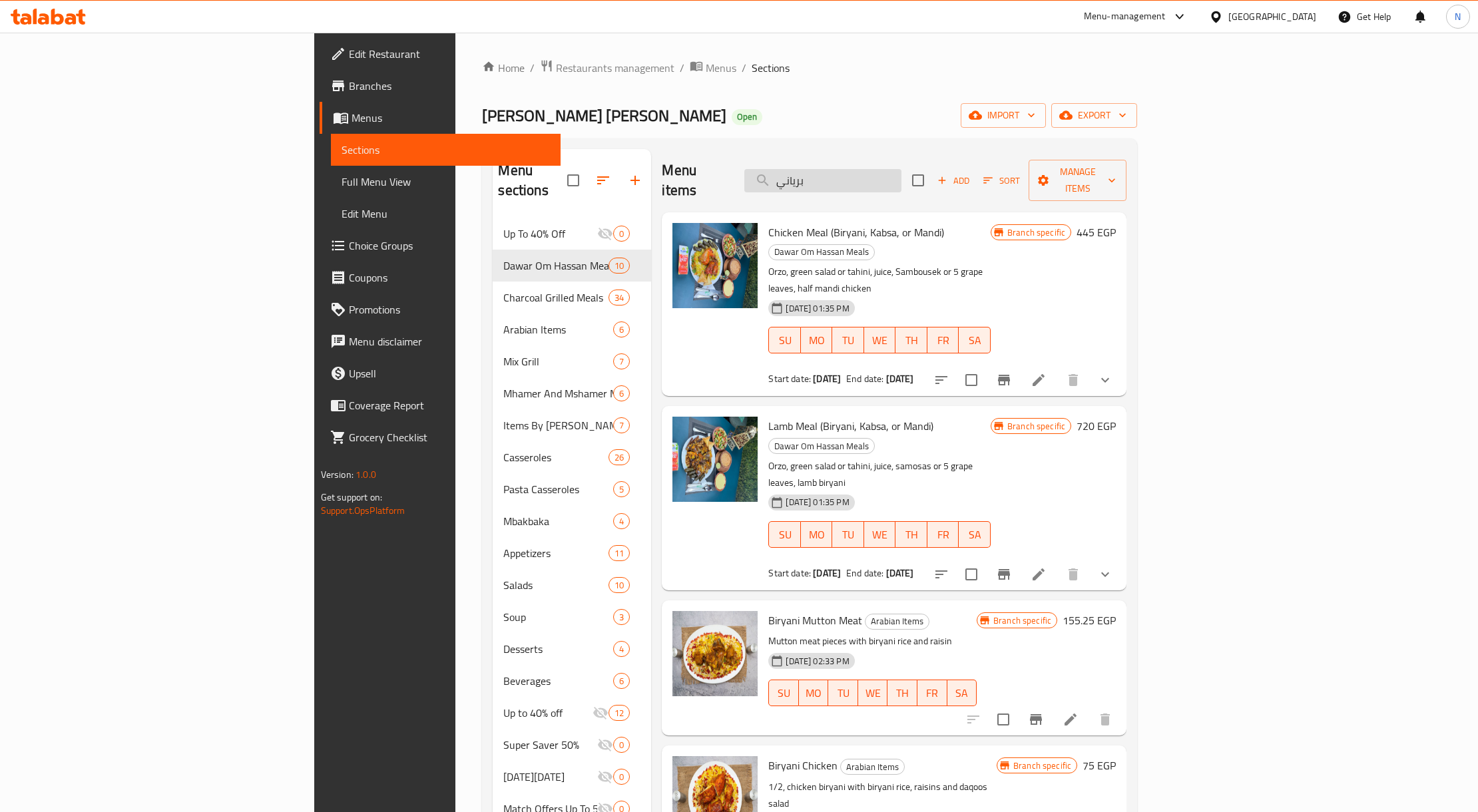
click at [901, 174] on input "برياني" at bounding box center [822, 180] width 157 height 23
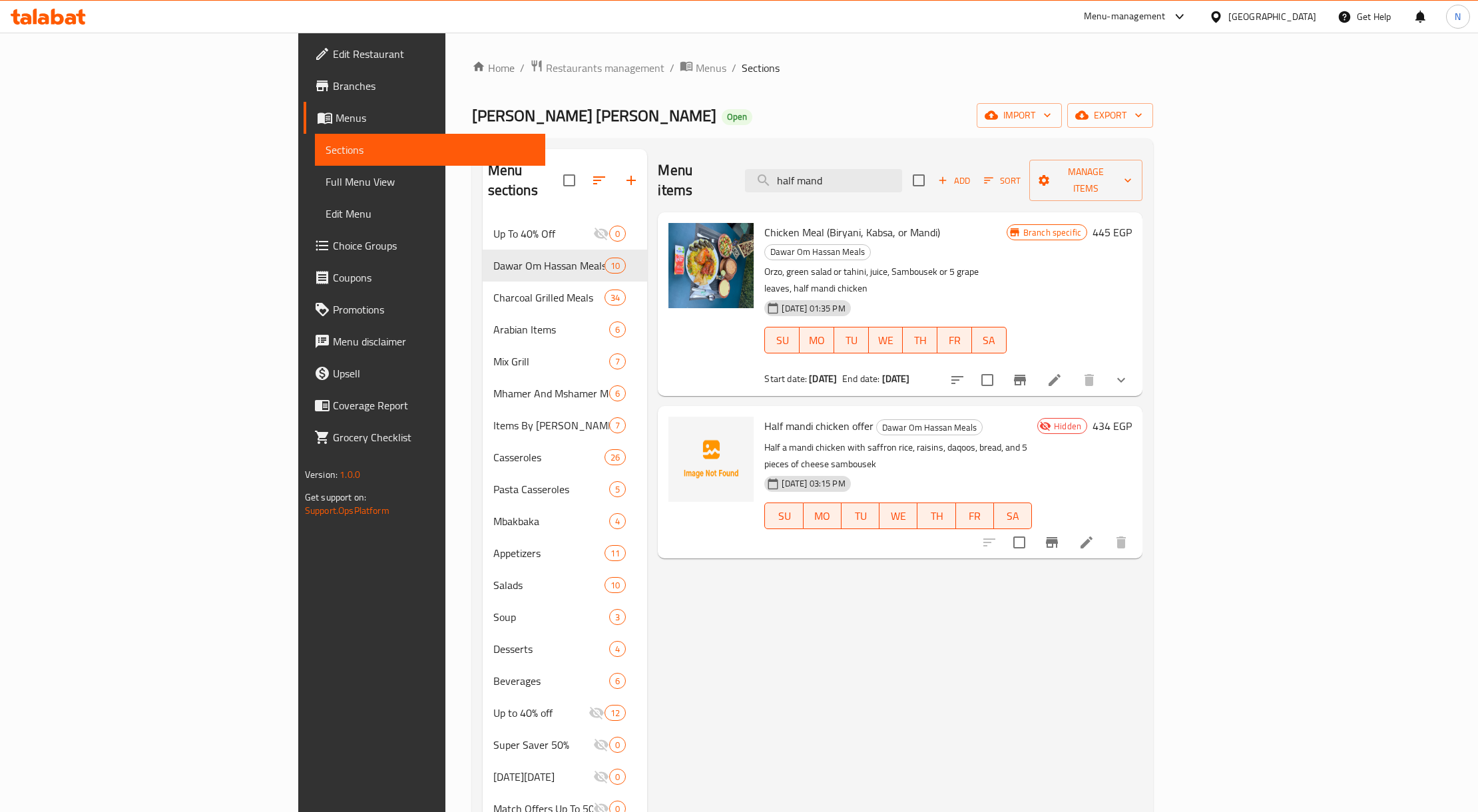
click at [751, 406] on div "Half mandi chicken offer Dawar Om Hassan Meals Half a mandi chicken with saffro…" at bounding box center [900, 481] width 485 height 152
click at [759, 411] on div "Half mandi chicken offer Dawar Om Hassan Meals Half a mandi chicken with saffro…" at bounding box center [897, 481] width 278 height 141
drag, startPoint x: 753, startPoint y: 360, endPoint x: 752, endPoint y: 386, distance: 26.0
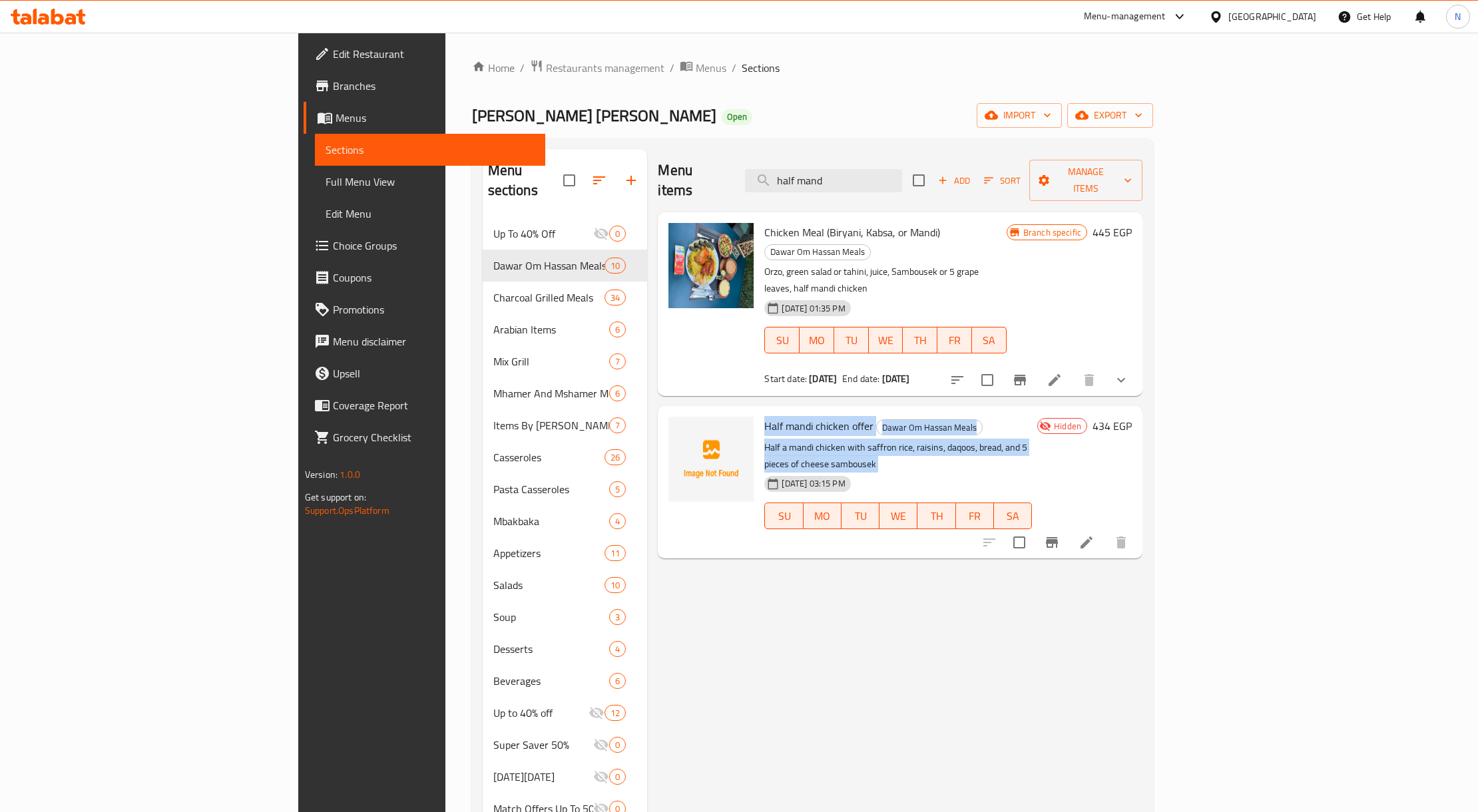
click at [759, 411] on div "Half mandi chicken offer Dawar Om Hassan Meals Half a mandi chicken with saffro…" at bounding box center [897, 481] width 278 height 141
click at [767, 439] on p "Half a mandi chicken with saffron rice, raisins, daqoos, bread, and 5 pieces of…" at bounding box center [898, 456] width 268 height 33
click at [764, 439] on p "Half a mandi chicken with saffron rice, raisins, daqoos, bread, and 5 pieces of…" at bounding box center [898, 456] width 268 height 33
drag, startPoint x: 755, startPoint y: 395, endPoint x: 889, endPoint y: 411, distance: 135.0
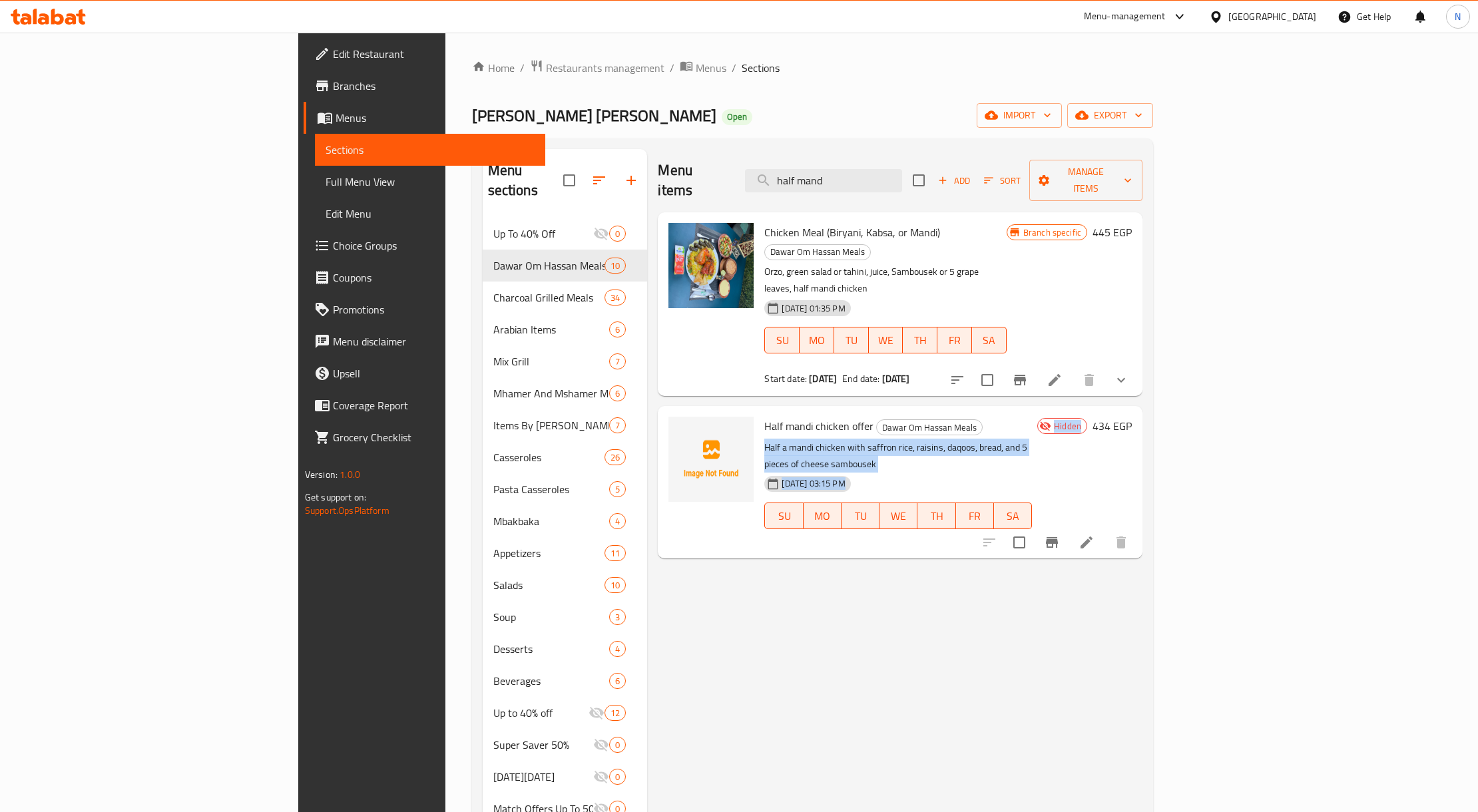
click at [889, 411] on div "Half mandi chicken offer Dawar Om Hassan Meals Half a mandi chicken with saffro…" at bounding box center [897, 481] width 278 height 141
click at [872, 439] on p "Half a mandi chicken with saffron rice, raisins, daqoos, bread, and 5 pieces of…" at bounding box center [898, 456] width 268 height 33
drag, startPoint x: 872, startPoint y: 397, endPoint x: 873, endPoint y: 408, distance: 11.0
click at [873, 411] on div "Half mandi chicken offer Dawar Om Hassan Meals Half a mandi chicken with saffro…" at bounding box center [897, 481] width 278 height 141
click at [824, 439] on p "Half a mandi chicken with saffron rice, raisins, daqoos, bread, and 5 pieces of…" at bounding box center [898, 456] width 268 height 33
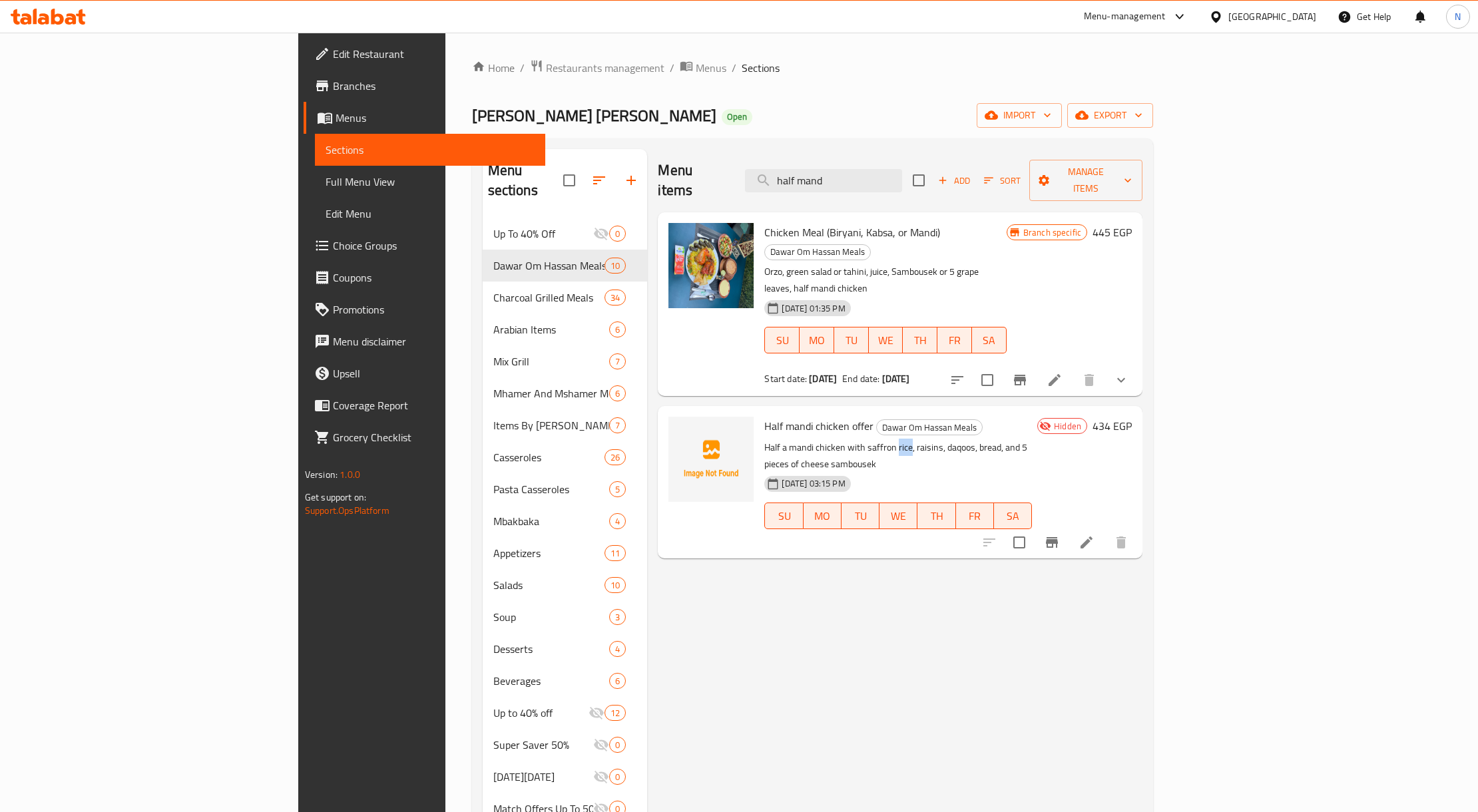
click at [824, 439] on p "Half a mandi chicken with saffron rice, raisins, daqoos, bread, and 5 pieces of…" at bounding box center [898, 456] width 268 height 33
click at [810, 556] on div "Menu items half mand Add Sort Manage items Chicken Meal (Biryani, Kabsa, or Man…" at bounding box center [895, 555] width 496 height 812
click at [851, 155] on div "Menu items half mand Add Sort Manage items" at bounding box center [900, 181] width 485 height 63
click at [902, 170] on input "half mand" at bounding box center [823, 180] width 157 height 23
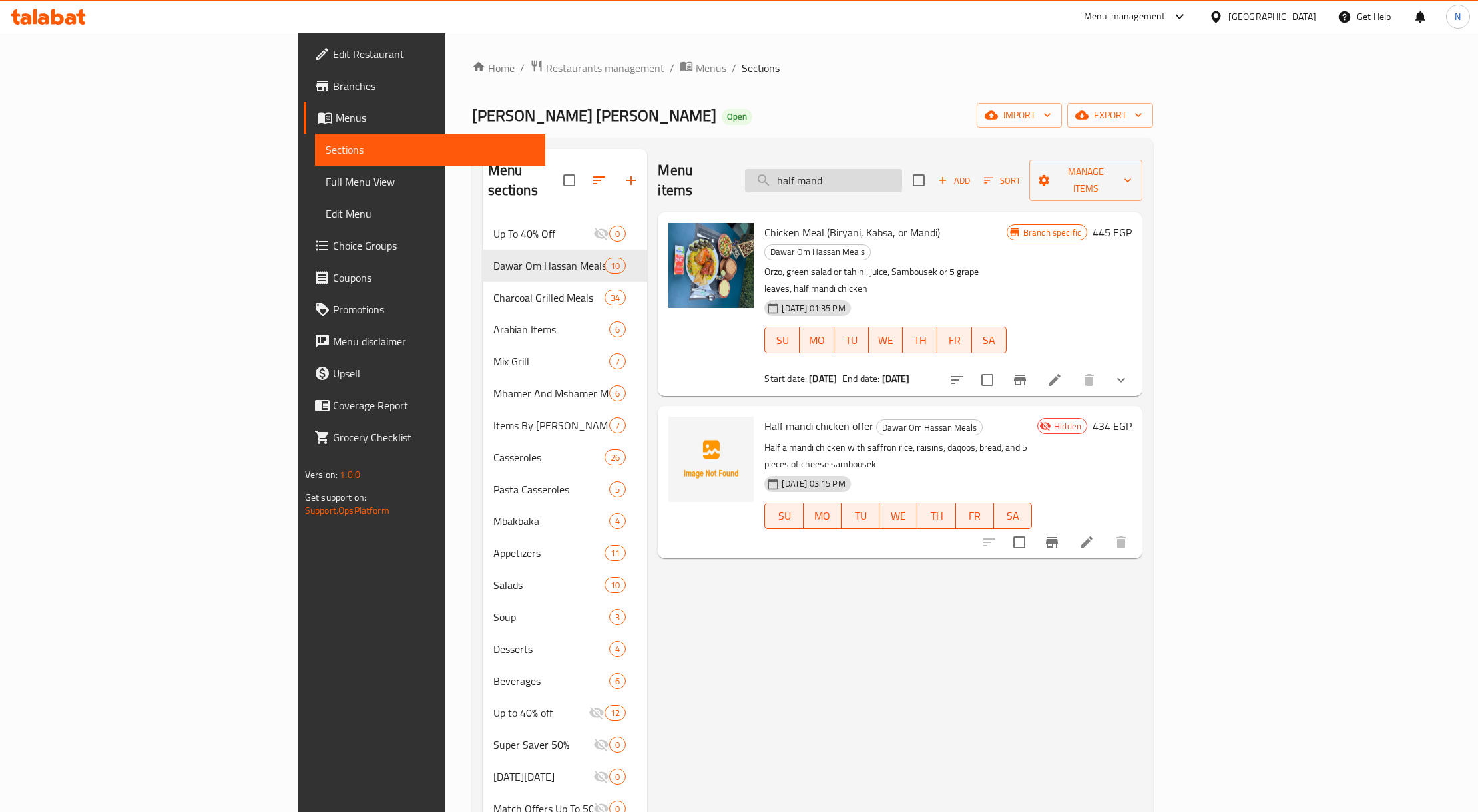
click at [902, 170] on input "half mand" at bounding box center [823, 180] width 157 height 23
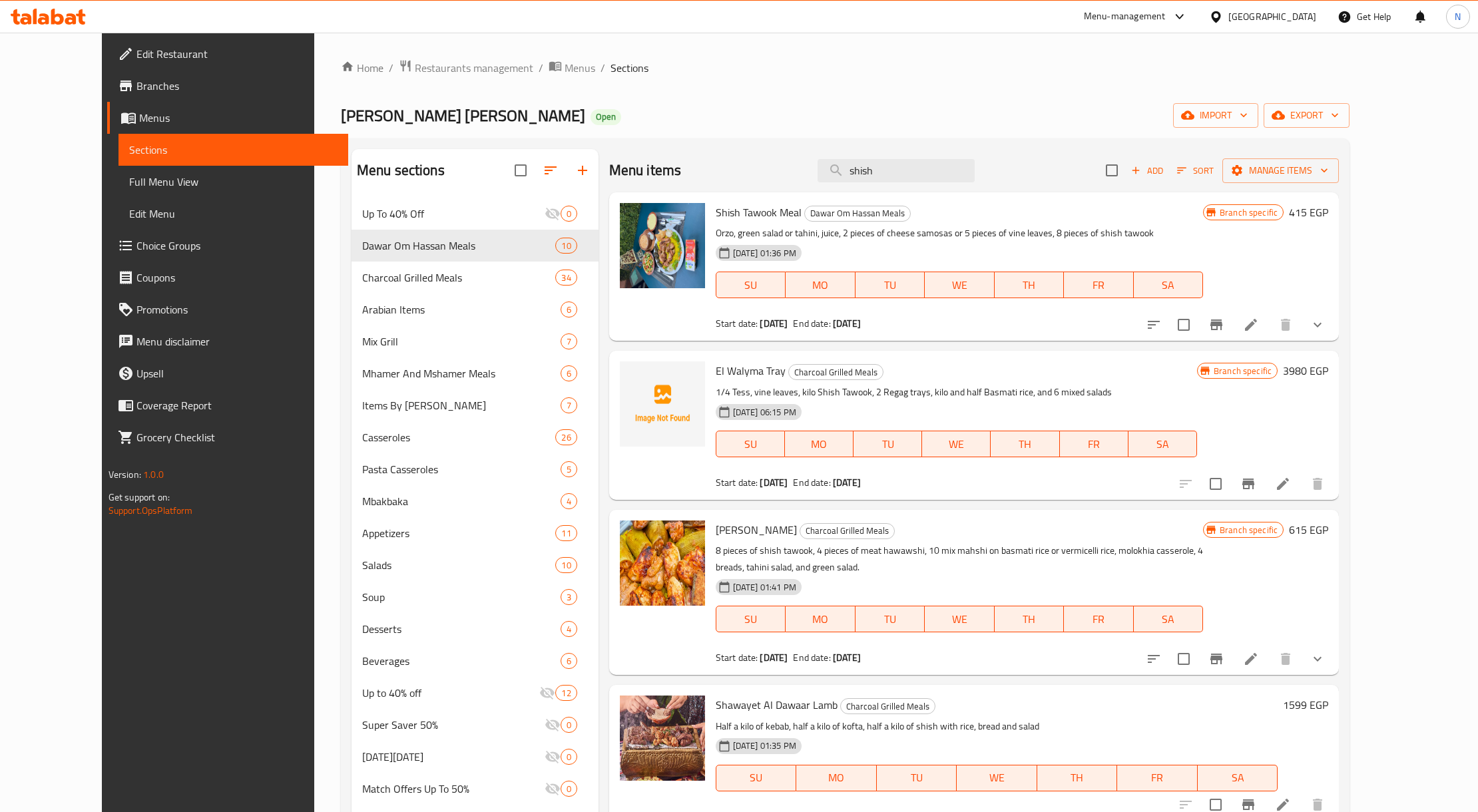
type input "shish"
click at [721, 366] on span "El Walyma Tray" at bounding box center [750, 371] width 70 height 20
drag, startPoint x: 721, startPoint y: 366, endPoint x: 735, endPoint y: 388, distance: 26.1
click at [735, 388] on div "El Walyma Tray Charcoal Grilled Meals 1/4 Tess, vine leaves, kilo Shish Tawook,…" at bounding box center [956, 425] width 492 height 138
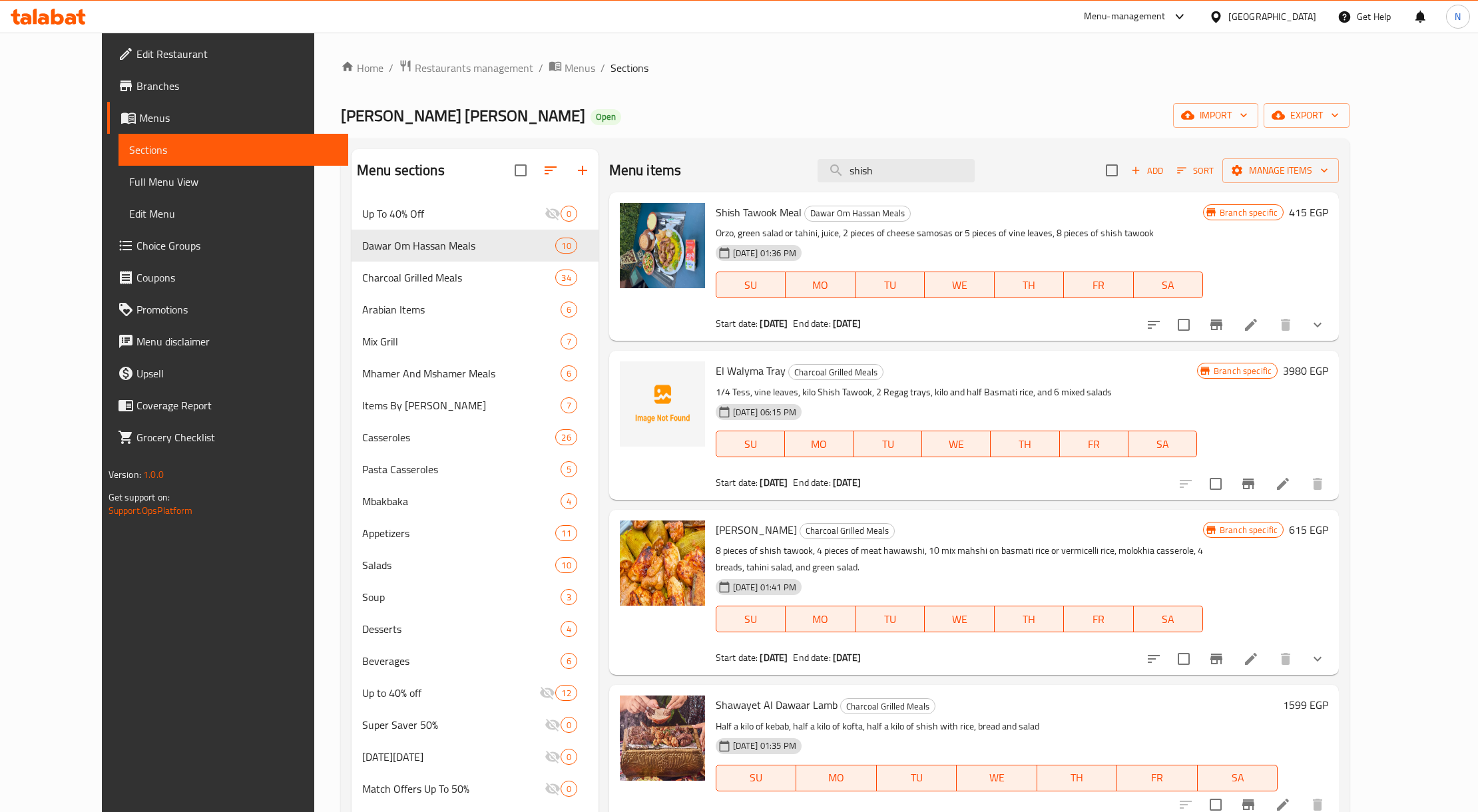
click at [880, 397] on p "1/4 Tess, vine leaves, kilo Shish Tawook, 2 Regag trays, kilo and half Basmati …" at bounding box center [956, 392] width 482 height 17
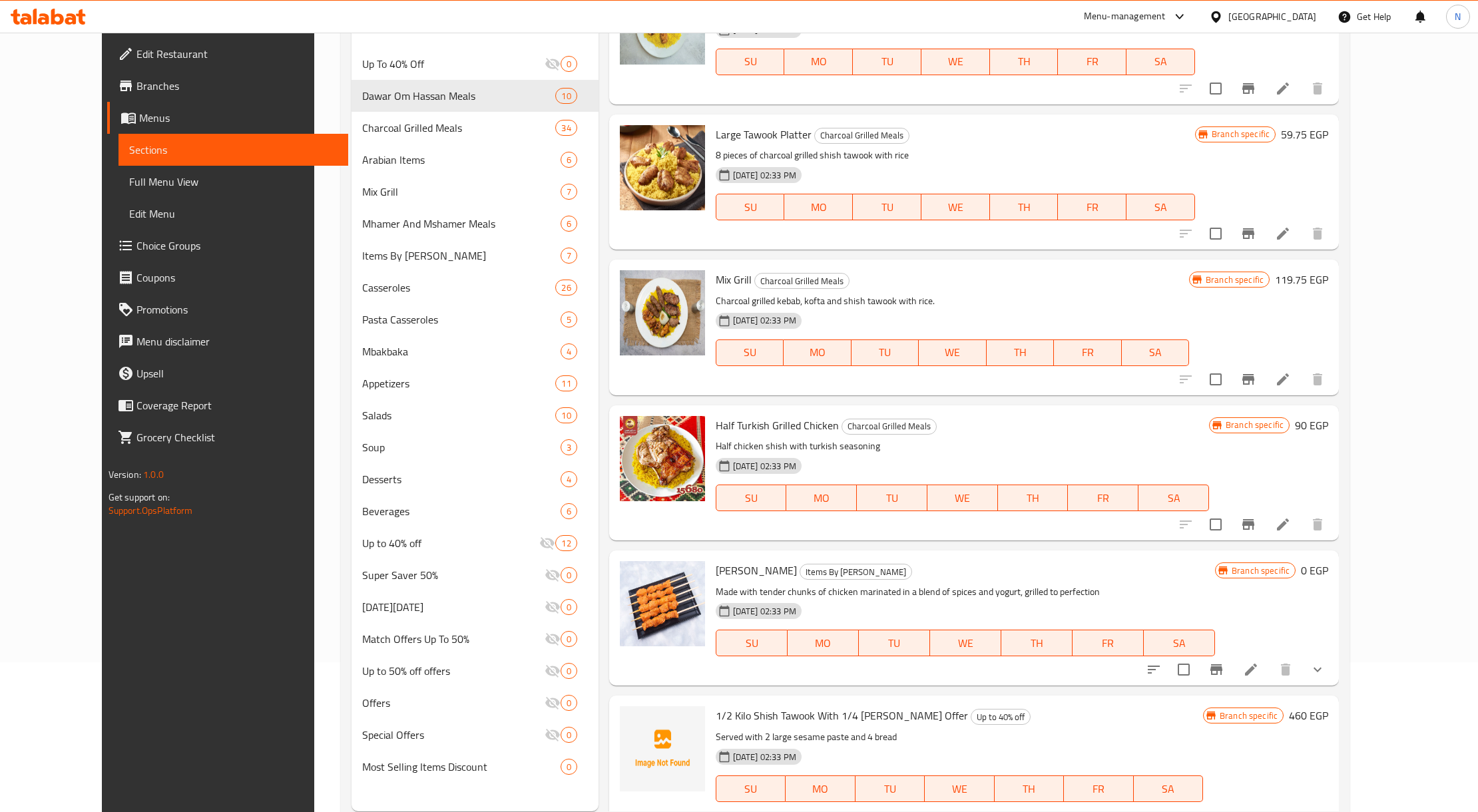
scroll to position [187, 0]
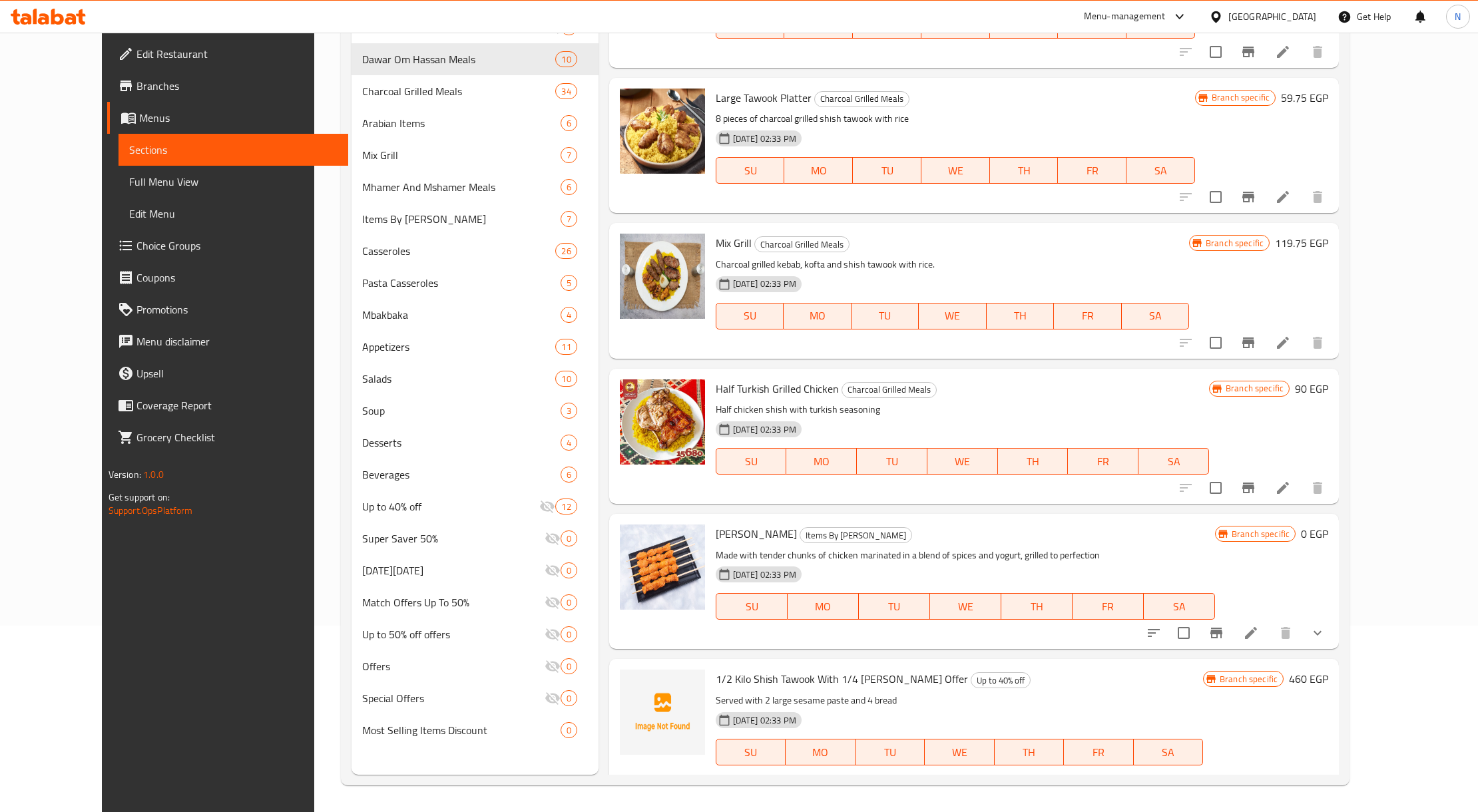
click at [789, 669] on span "1/2 Kilo Shish Tawook With 1/4 [PERSON_NAME] Offer" at bounding box center [841, 679] width 252 height 20
click at [752, 714] on span "[DATE] 02:33 PM" at bounding box center [764, 720] width 74 height 13
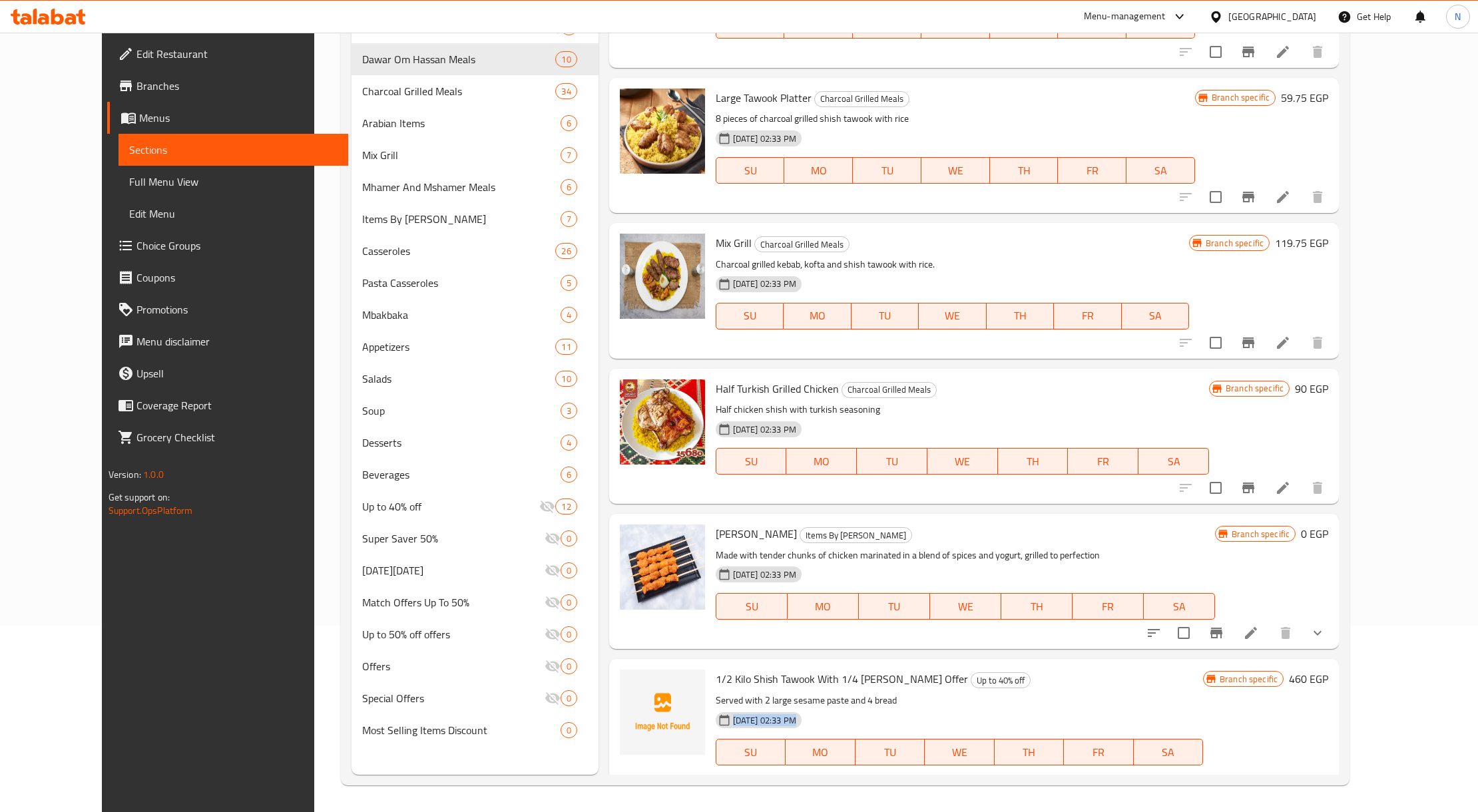
drag, startPoint x: 752, startPoint y: 688, endPoint x: 705, endPoint y: 698, distance: 48.1
click at [711, 707] on div "29-08-2024 02:33 PM SU MO TU WE TH FR SA" at bounding box center [959, 742] width 498 height 72
click at [732, 714] on span "[DATE] 02:33 PM" at bounding box center [764, 720] width 74 height 13
drag, startPoint x: 732, startPoint y: 685, endPoint x: 733, endPoint y: 639, distance: 46.0
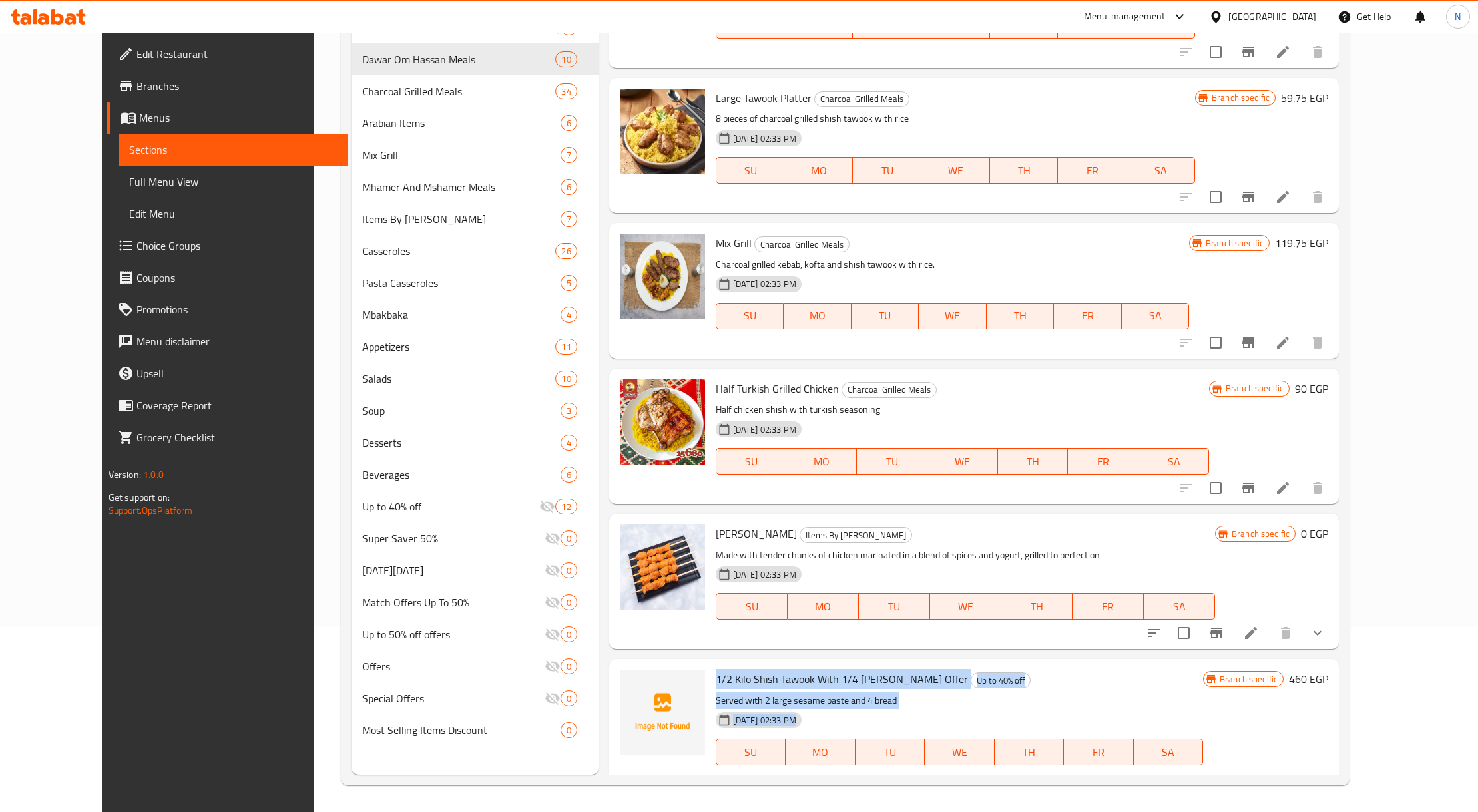
click at [733, 664] on div "1/2 Kilo Shish Tawook With 1/4 Kilo Kofta Offer Up to 40% off Served with 2 lar…" at bounding box center [959, 733] width 498 height 138
click at [733, 669] on span "1/2 Kilo Shish Tawook With 1/4 [PERSON_NAME] Offer" at bounding box center [841, 679] width 252 height 20
drag, startPoint x: 733, startPoint y: 639, endPoint x: 781, endPoint y: 679, distance: 62.5
click at [781, 679] on div "1/2 Kilo Shish Tawook With 1/4 Kilo Kofta Offer Up to 40% off Served with 2 lar…" at bounding box center [959, 733] width 498 height 138
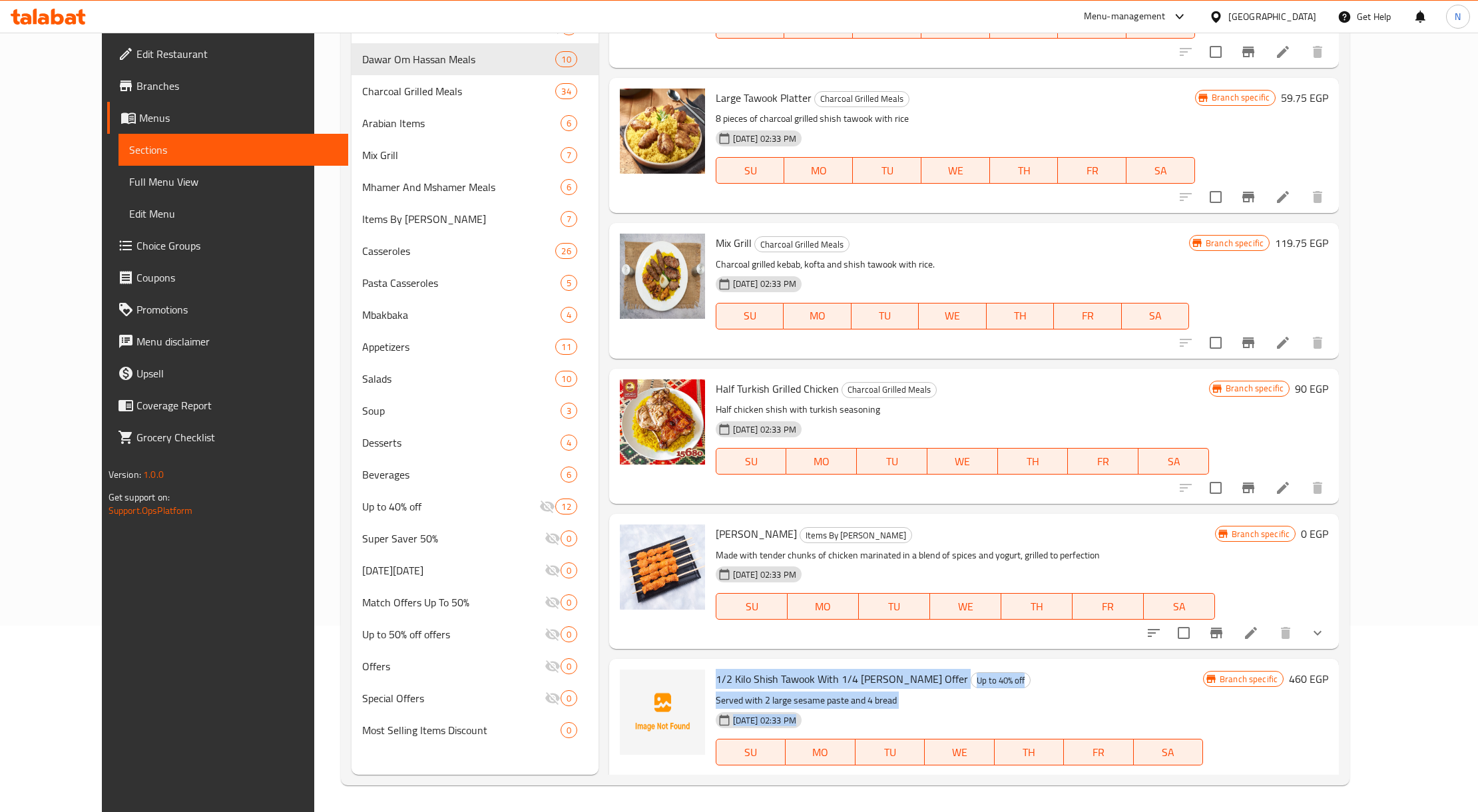
click at [840, 692] on p "Served with 2 large sesame paste and 4 bread" at bounding box center [959, 700] width 488 height 17
click at [842, 692] on p "Served with 2 large sesame paste and 4 bread" at bounding box center [959, 700] width 488 height 17
click at [842, 707] on div "29-08-2024 02:33 PM SU MO TU WE TH FR SA" at bounding box center [959, 742] width 498 height 72
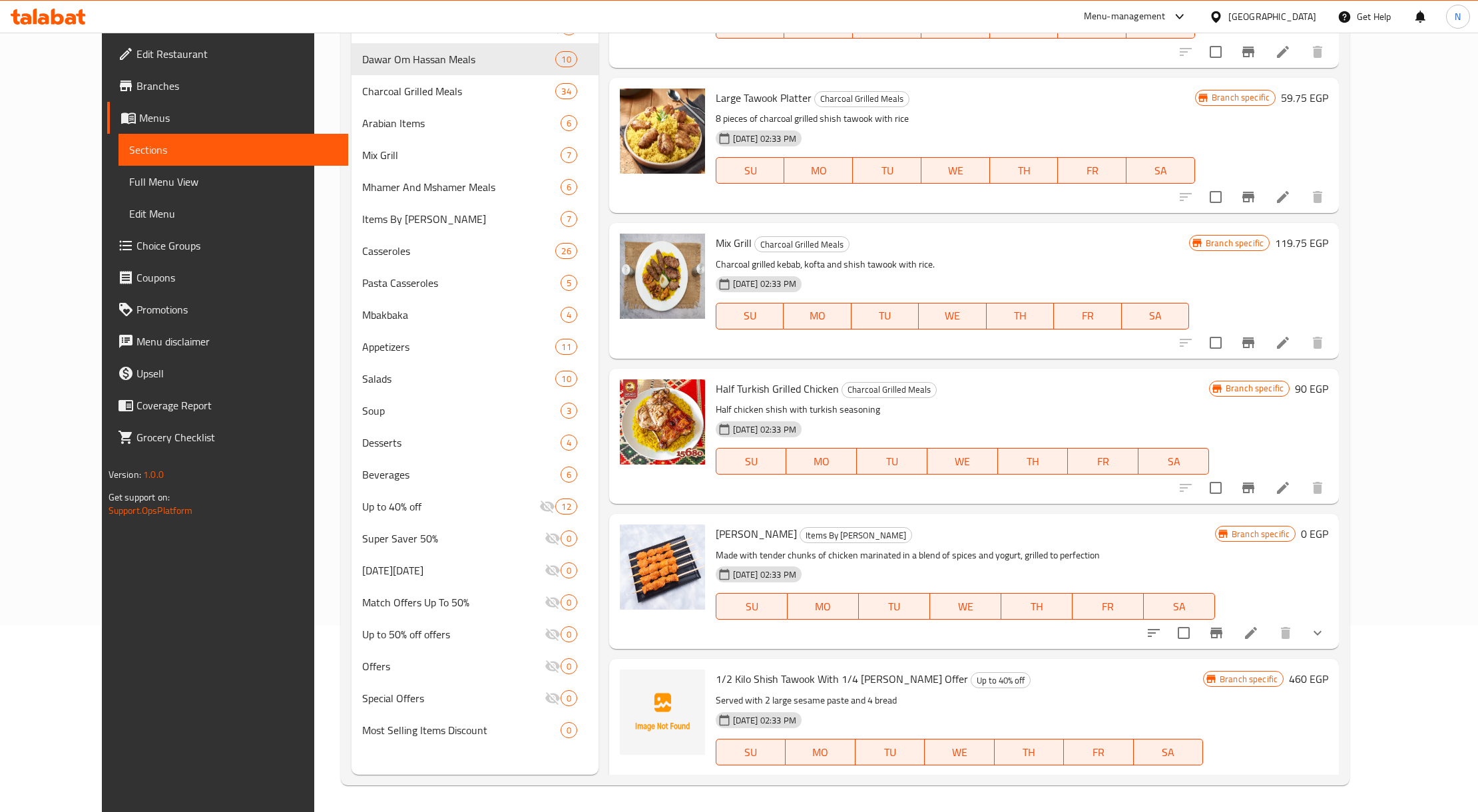
click at [137, 88] on span "Branches" at bounding box center [237, 86] width 202 height 16
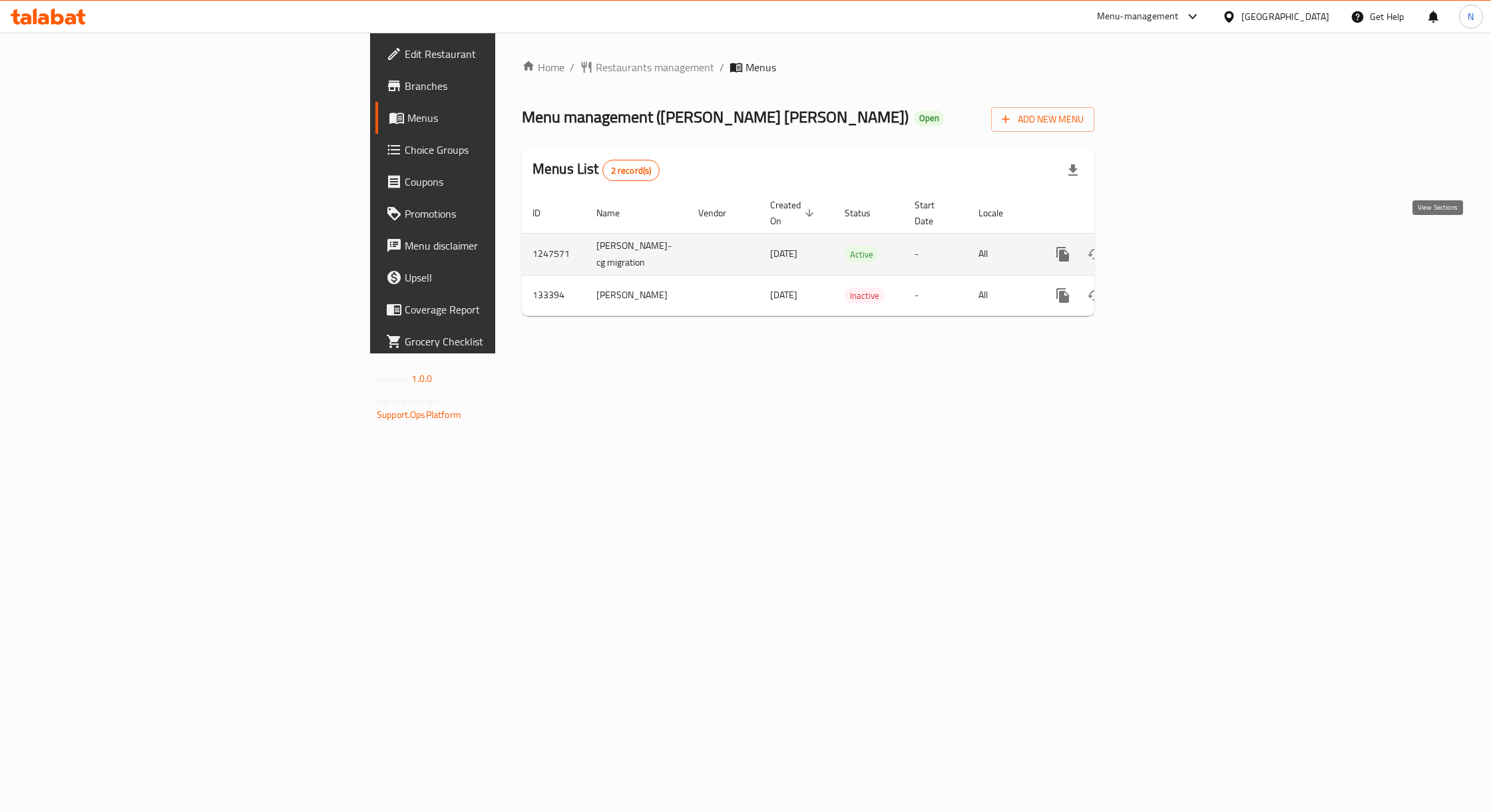
click at [1167, 246] on icon "enhanced table" at bounding box center [1159, 254] width 16 height 16
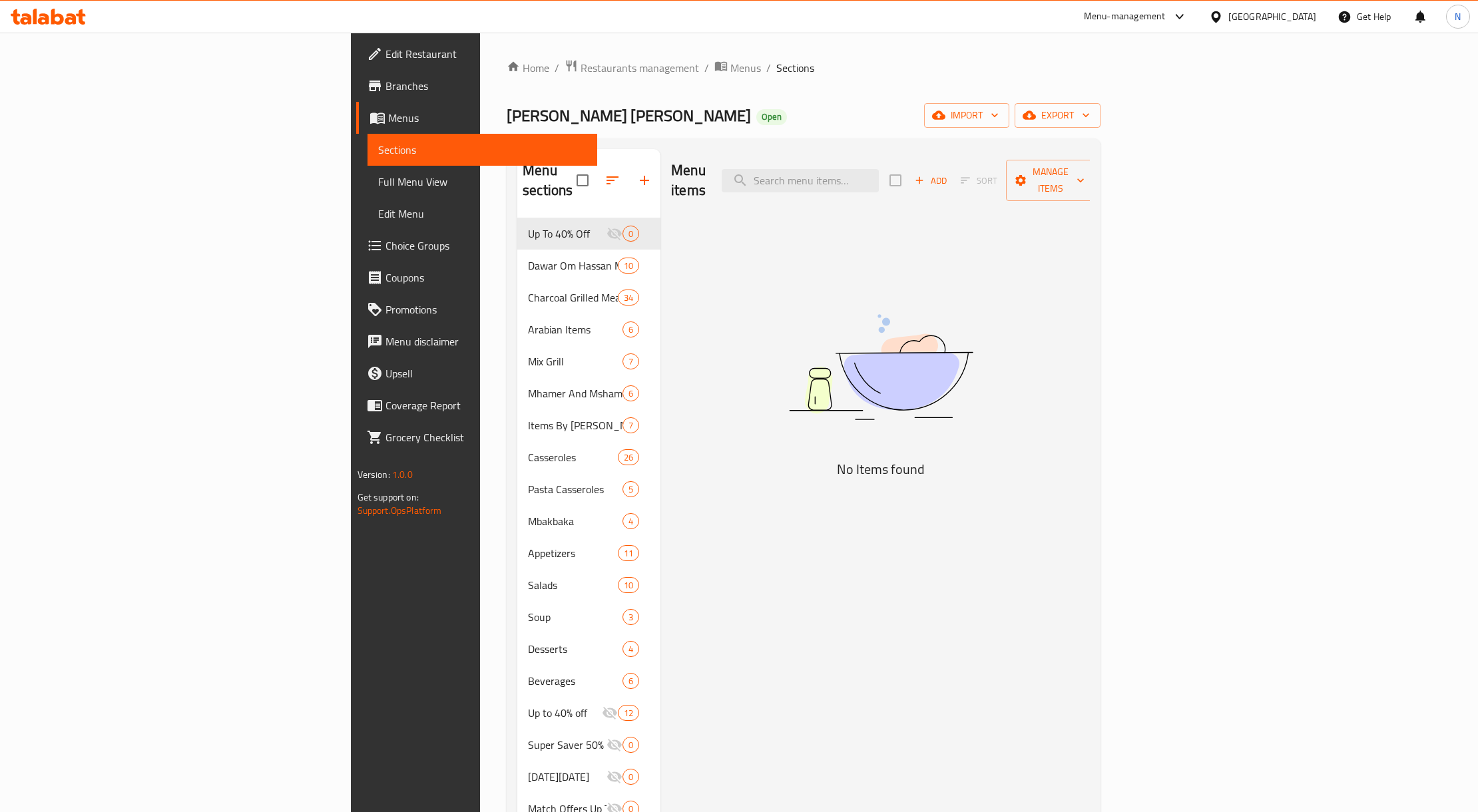
click at [1031, 382] on img at bounding box center [881, 366] width 333 height 176
click at [385, 93] on span "Branches" at bounding box center [486, 86] width 202 height 16
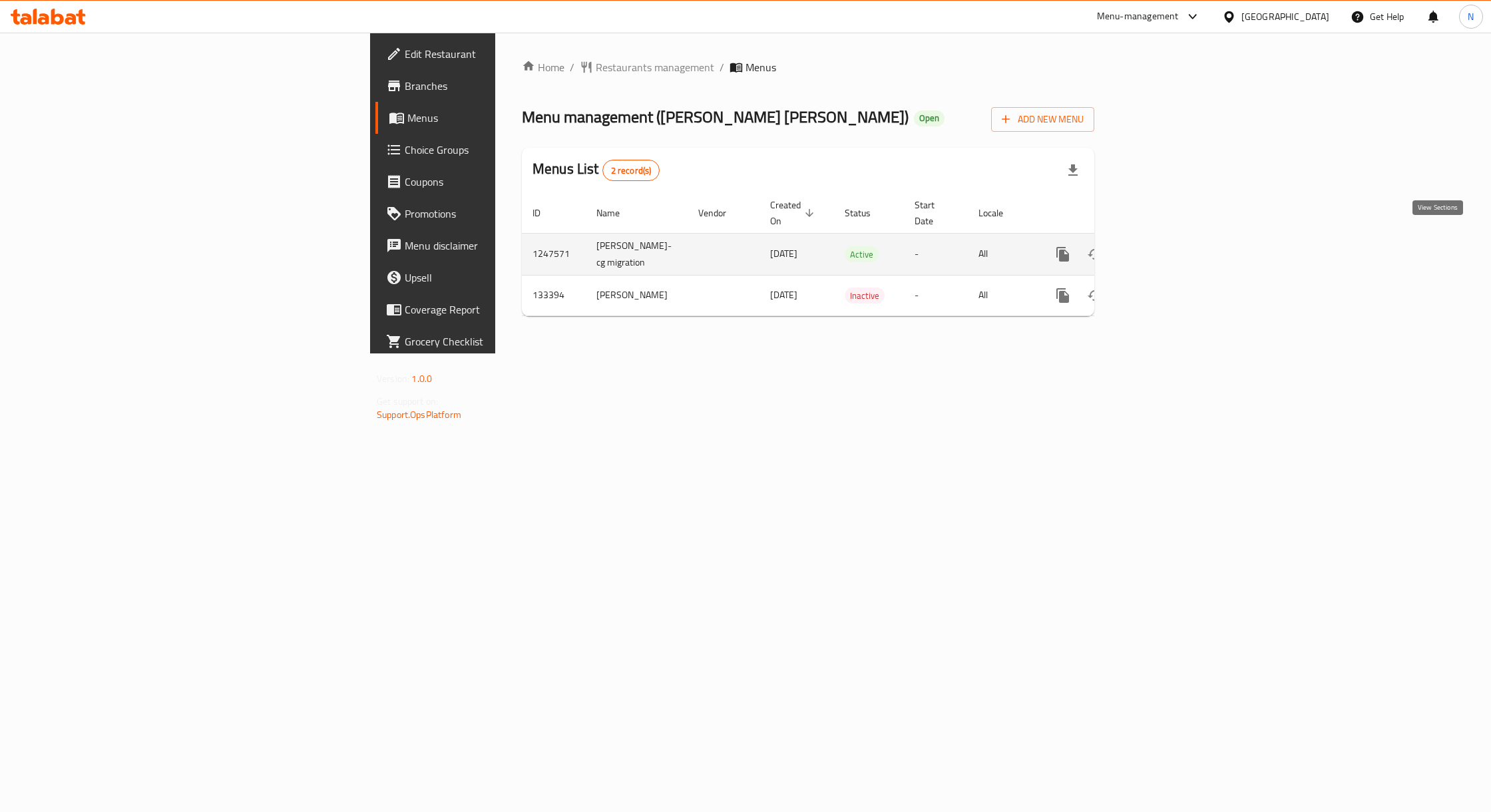
click at [1175, 244] on link "enhanced table" at bounding box center [1159, 254] width 32 height 32
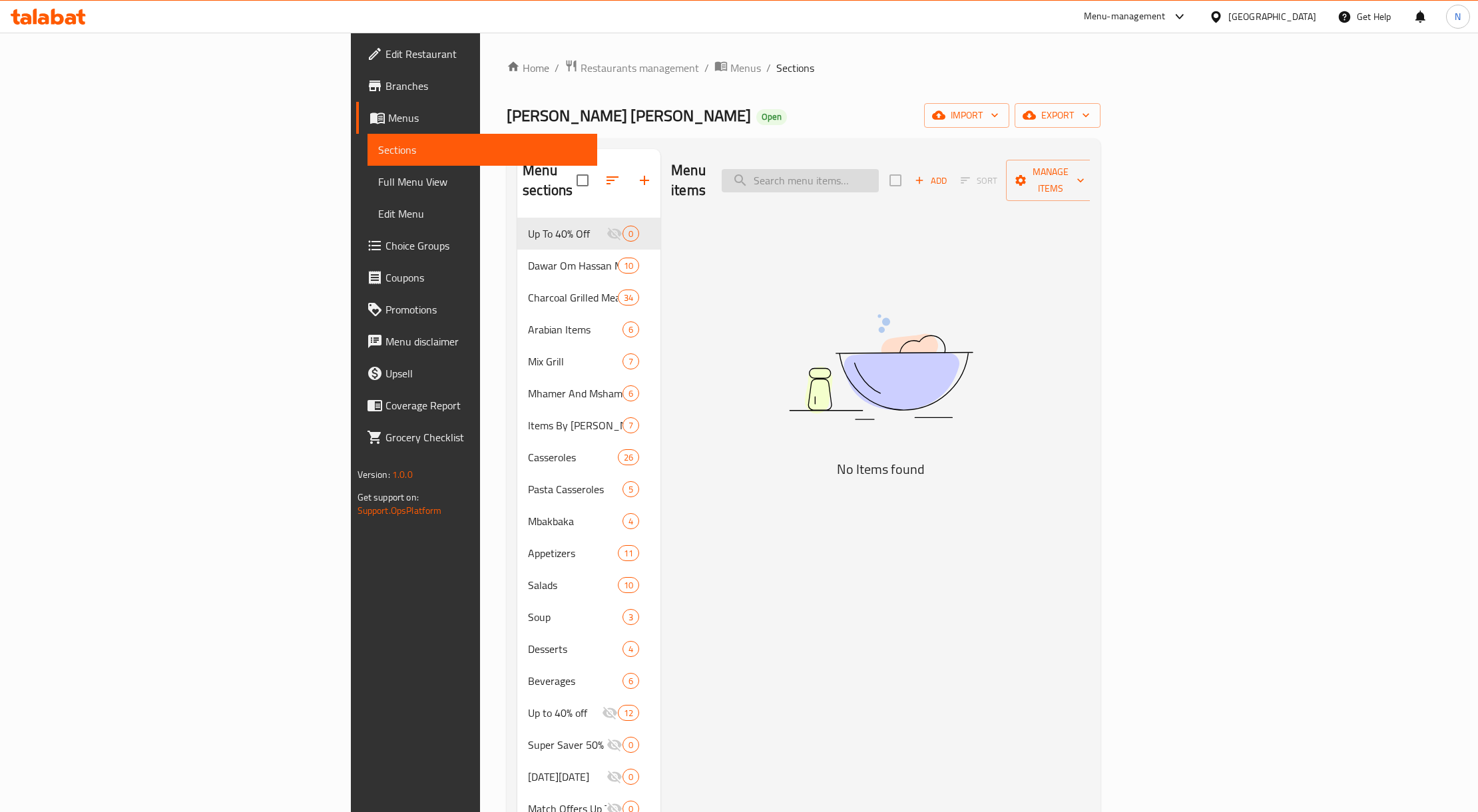
click at [879, 169] on input "search" at bounding box center [800, 180] width 157 height 23
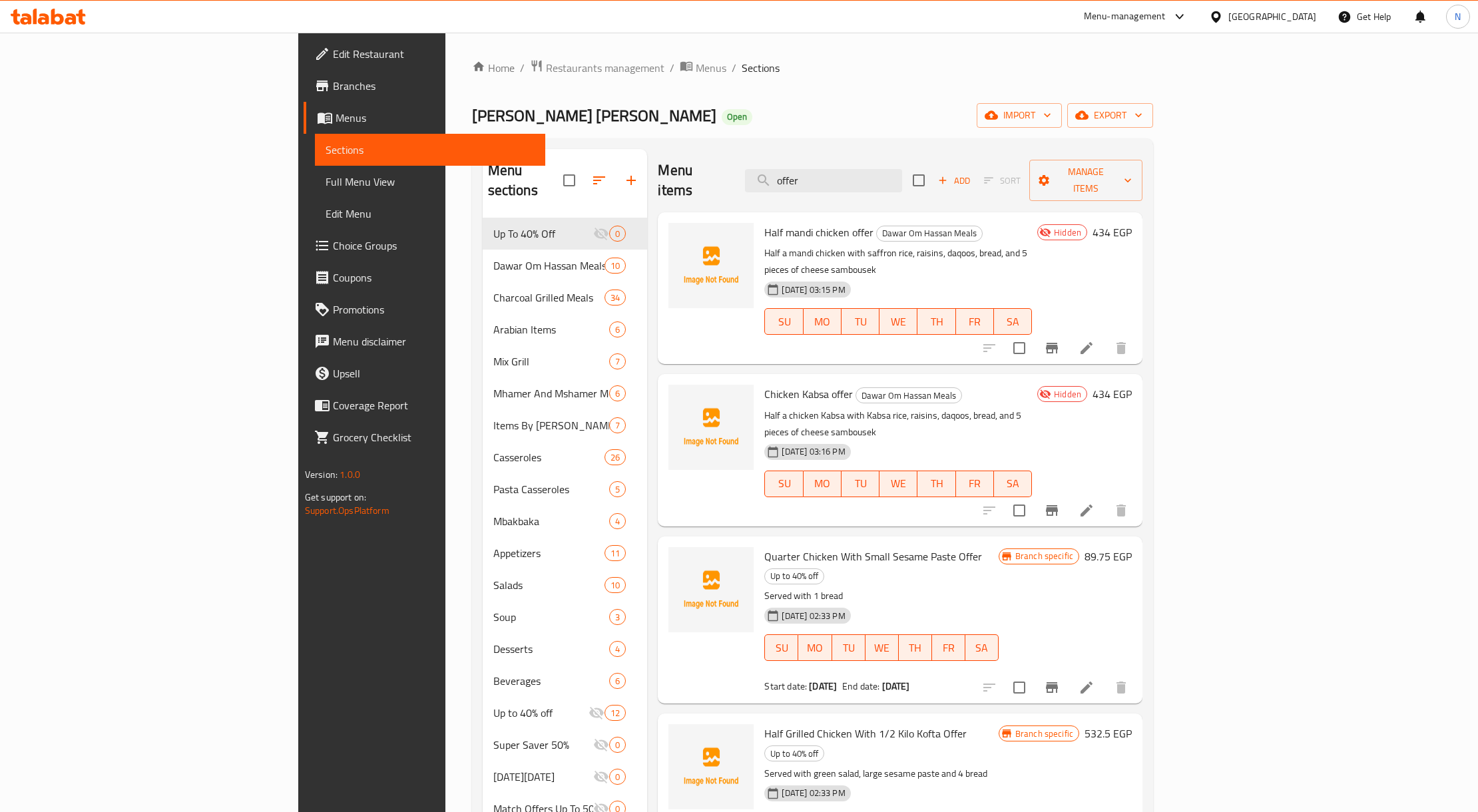
type input "offer"
click at [764, 222] on span "Half mandi chicken offer" at bounding box center [818, 232] width 109 height 20
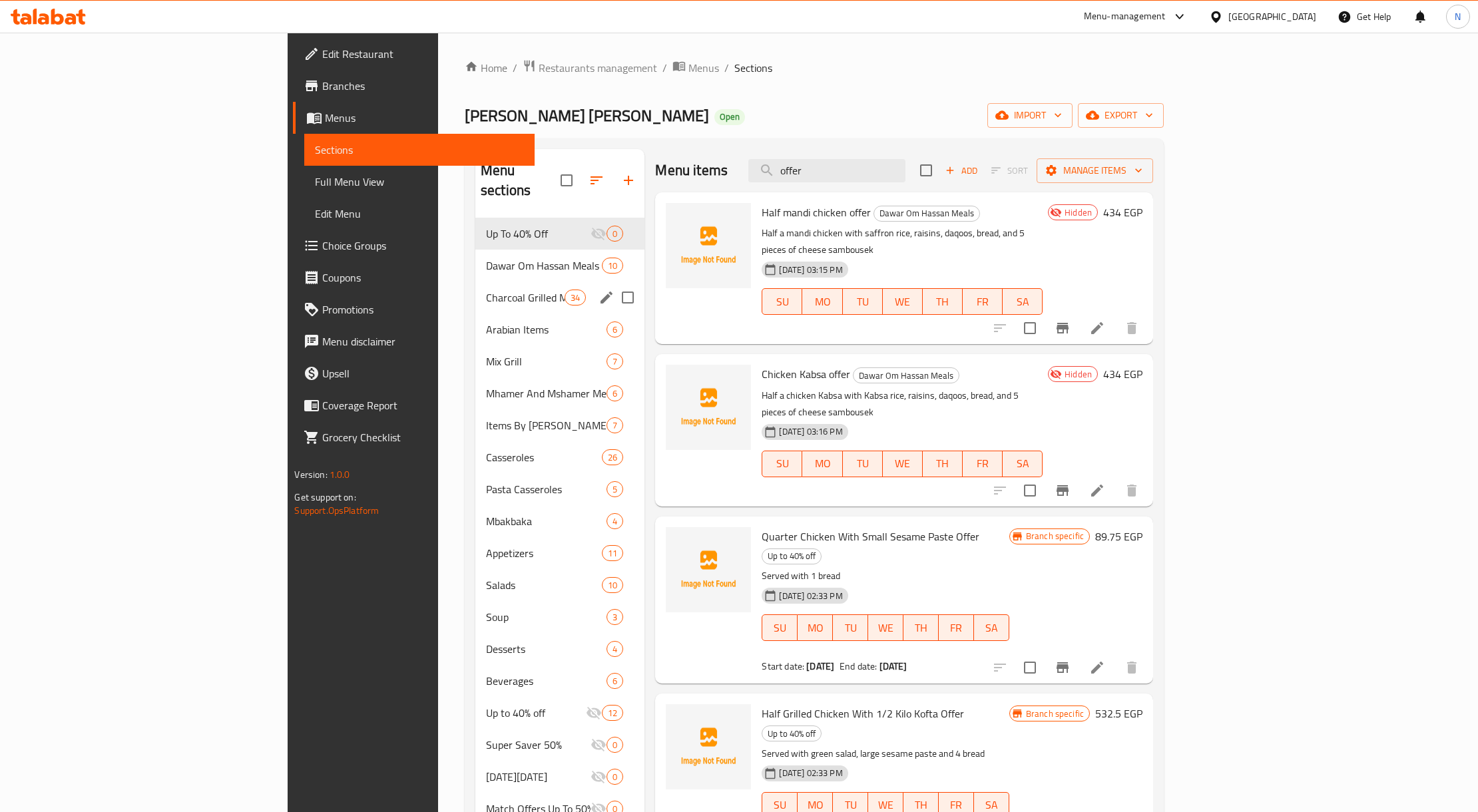
click at [486, 289] on span "Charcoal Grilled Meals" at bounding box center [525, 297] width 78 height 16
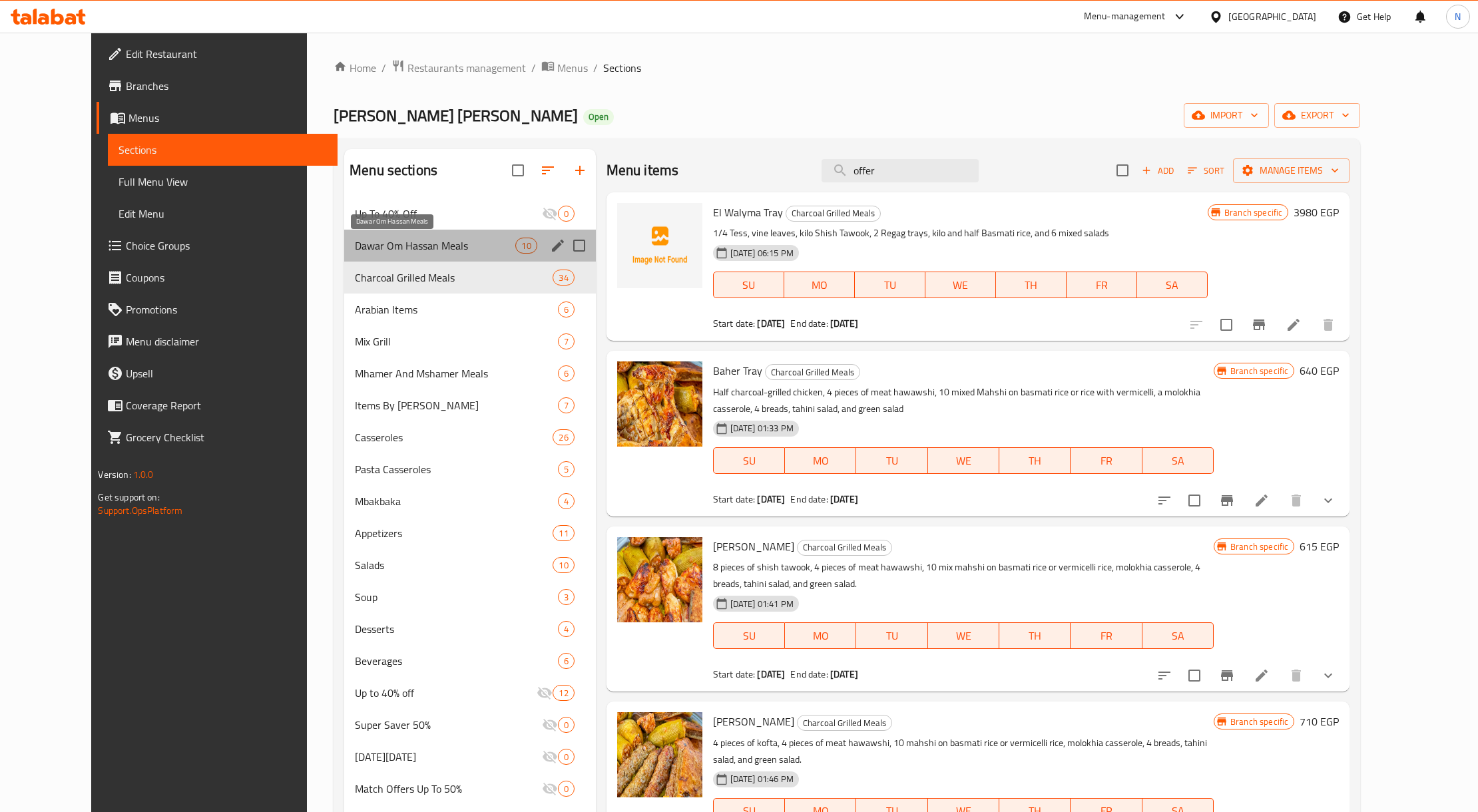
click at [374, 250] on span "Dawar Om Hassan Meals" at bounding box center [435, 246] width 161 height 16
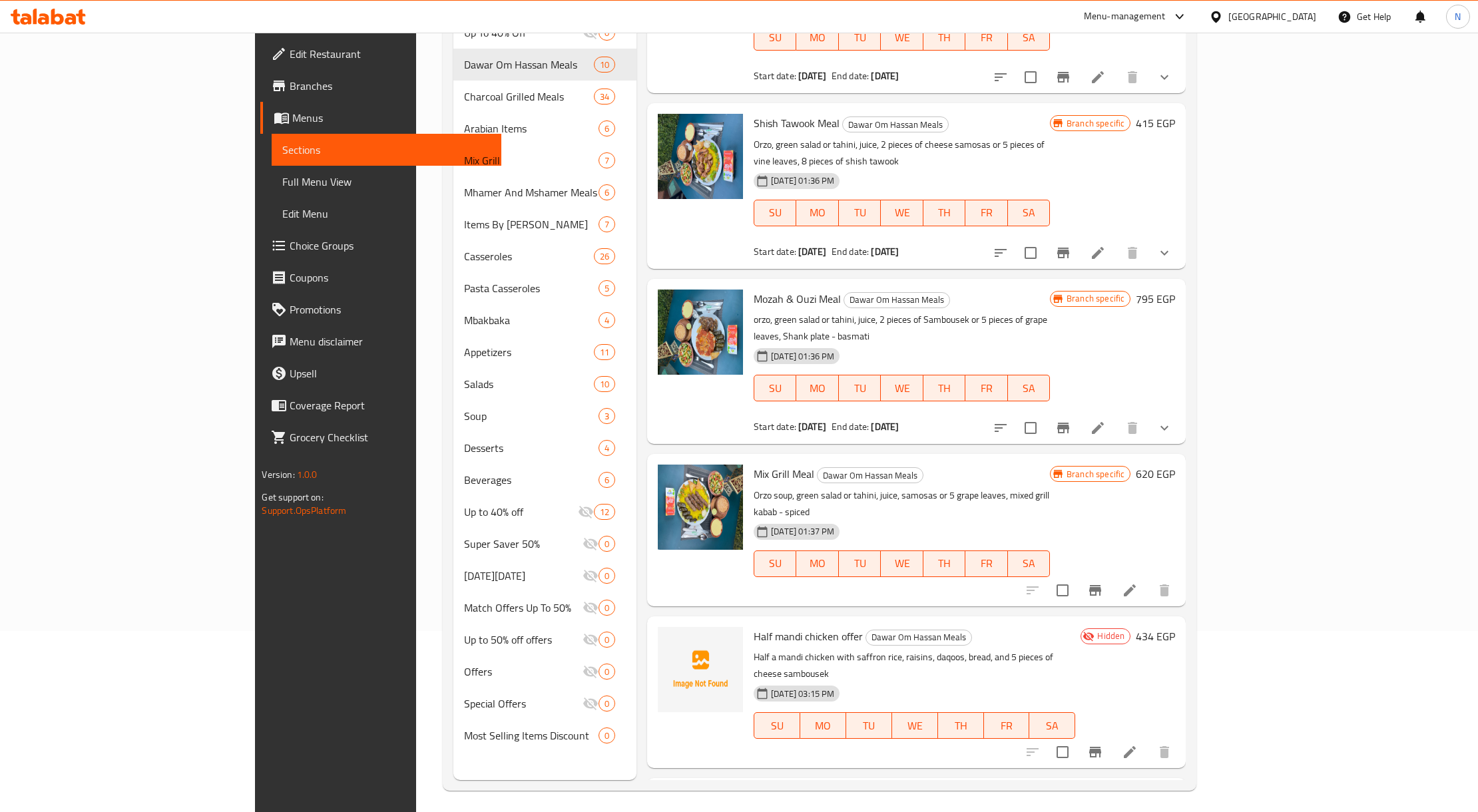
scroll to position [187, 0]
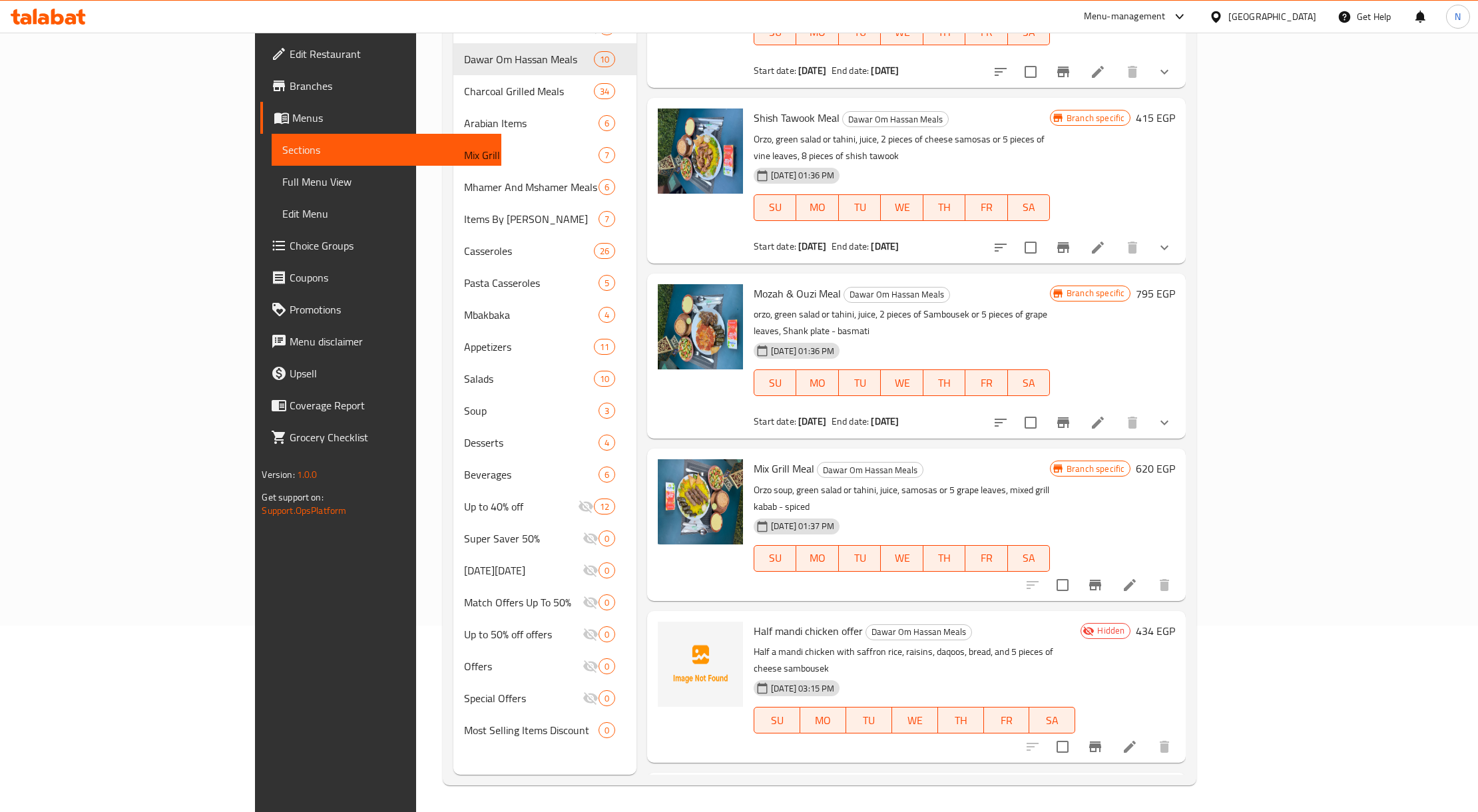
click at [755, 643] on p "Half a mandi chicken with saffron rice, raisins, daqoos, bread, and 5 pieces of…" at bounding box center [914, 660] width 321 height 33
